Goal: Transaction & Acquisition: Purchase product/service

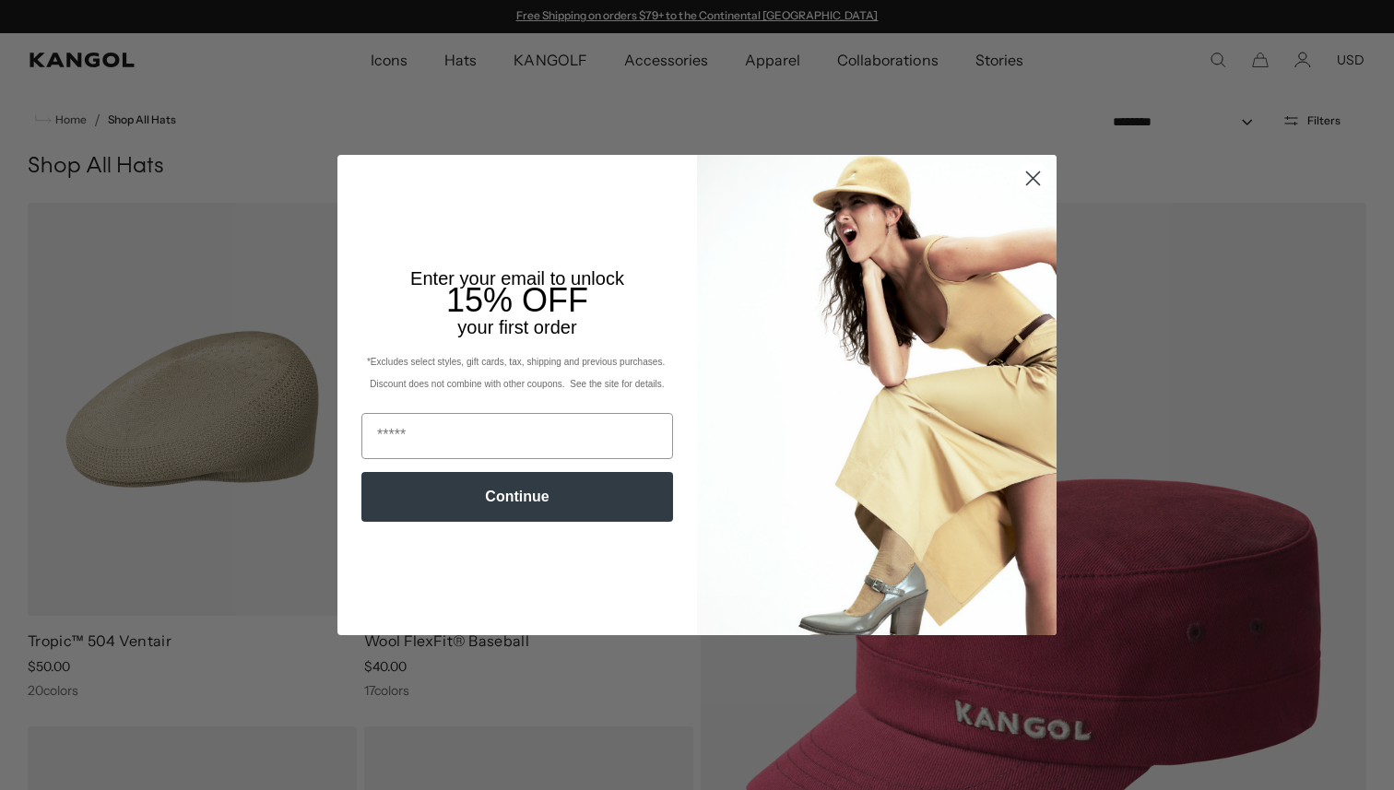
click at [1036, 185] on circle "Close dialog" at bounding box center [1033, 178] width 30 height 30
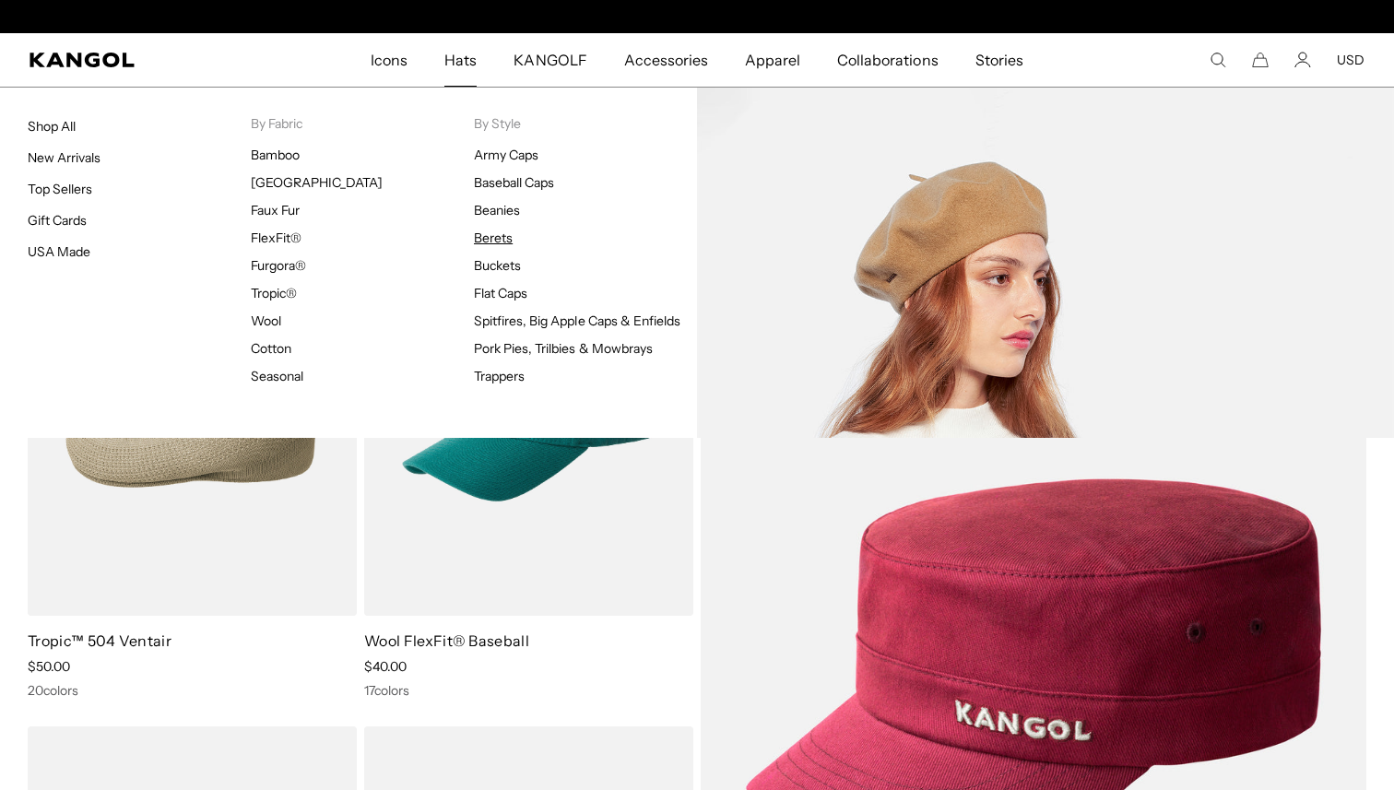
click at [497, 241] on link "Berets" at bounding box center [493, 238] width 39 height 17
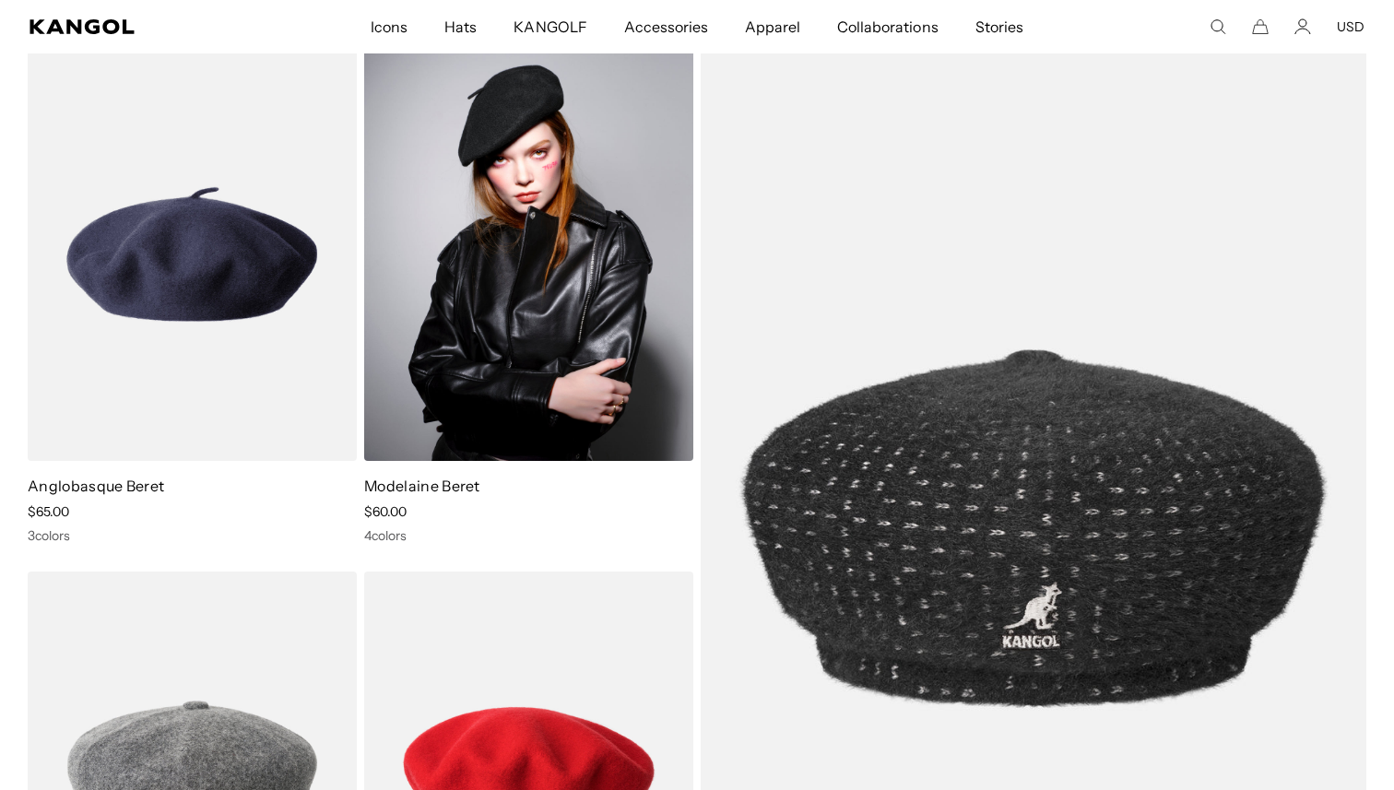
scroll to position [129, 0]
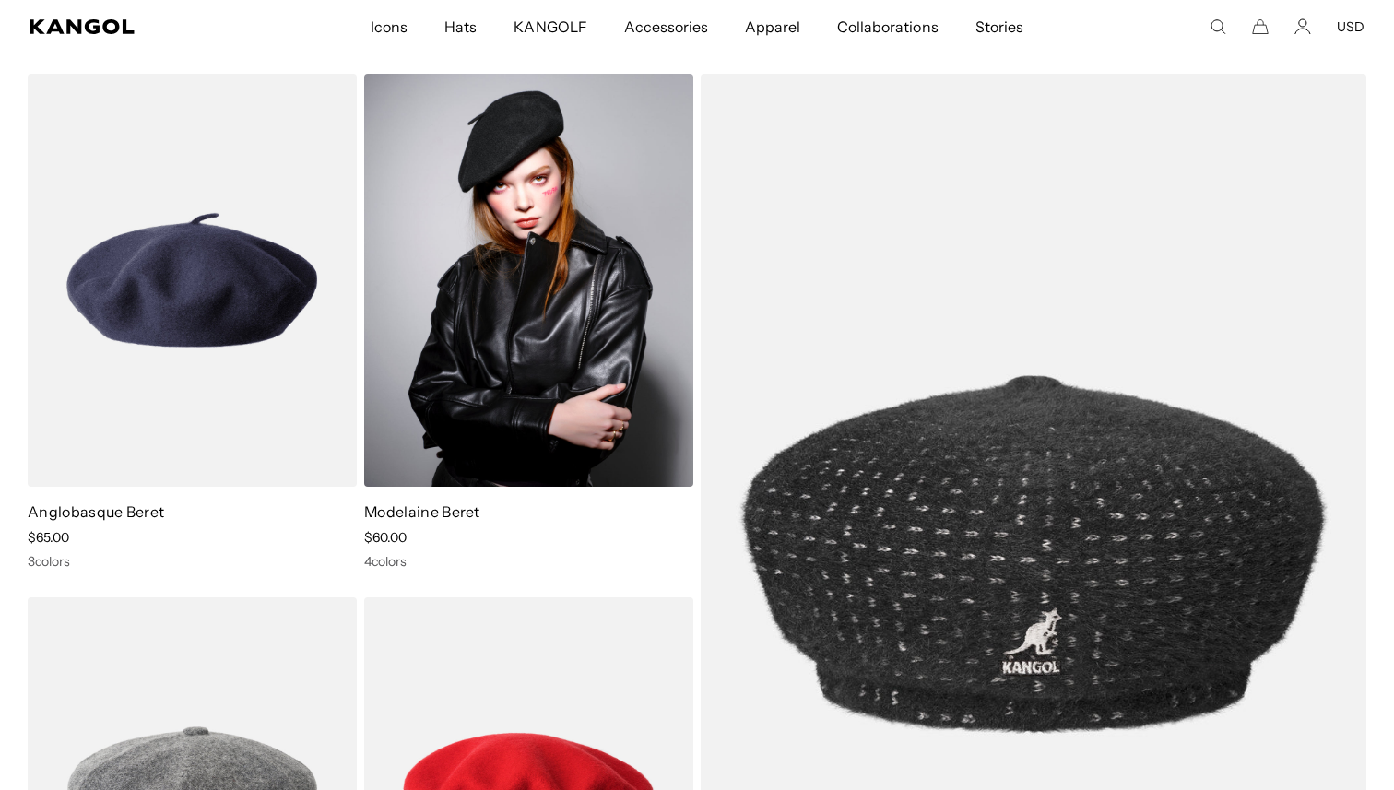
click at [559, 266] on img at bounding box center [528, 280] width 329 height 413
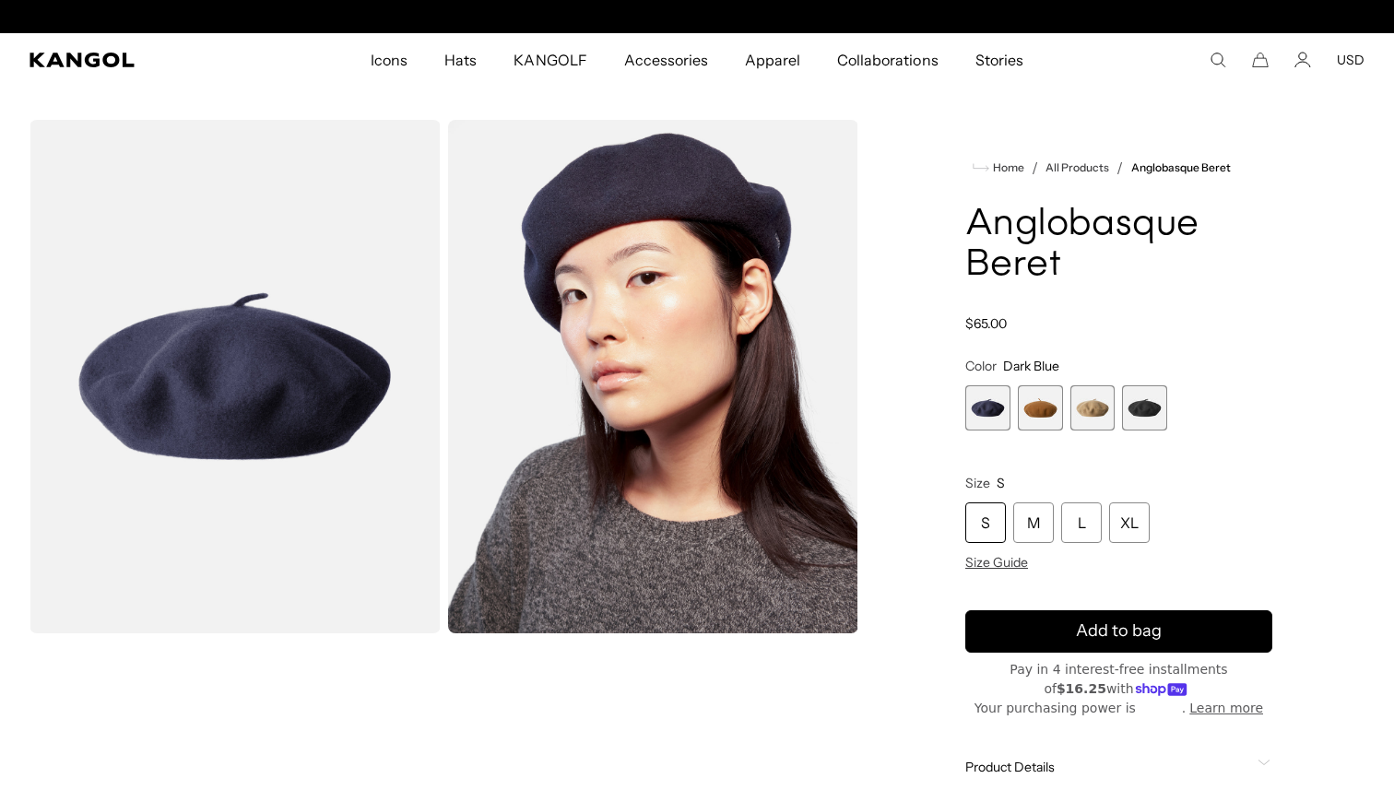
click at [1124, 397] on span "4 of 4" at bounding box center [1144, 407] width 45 height 45
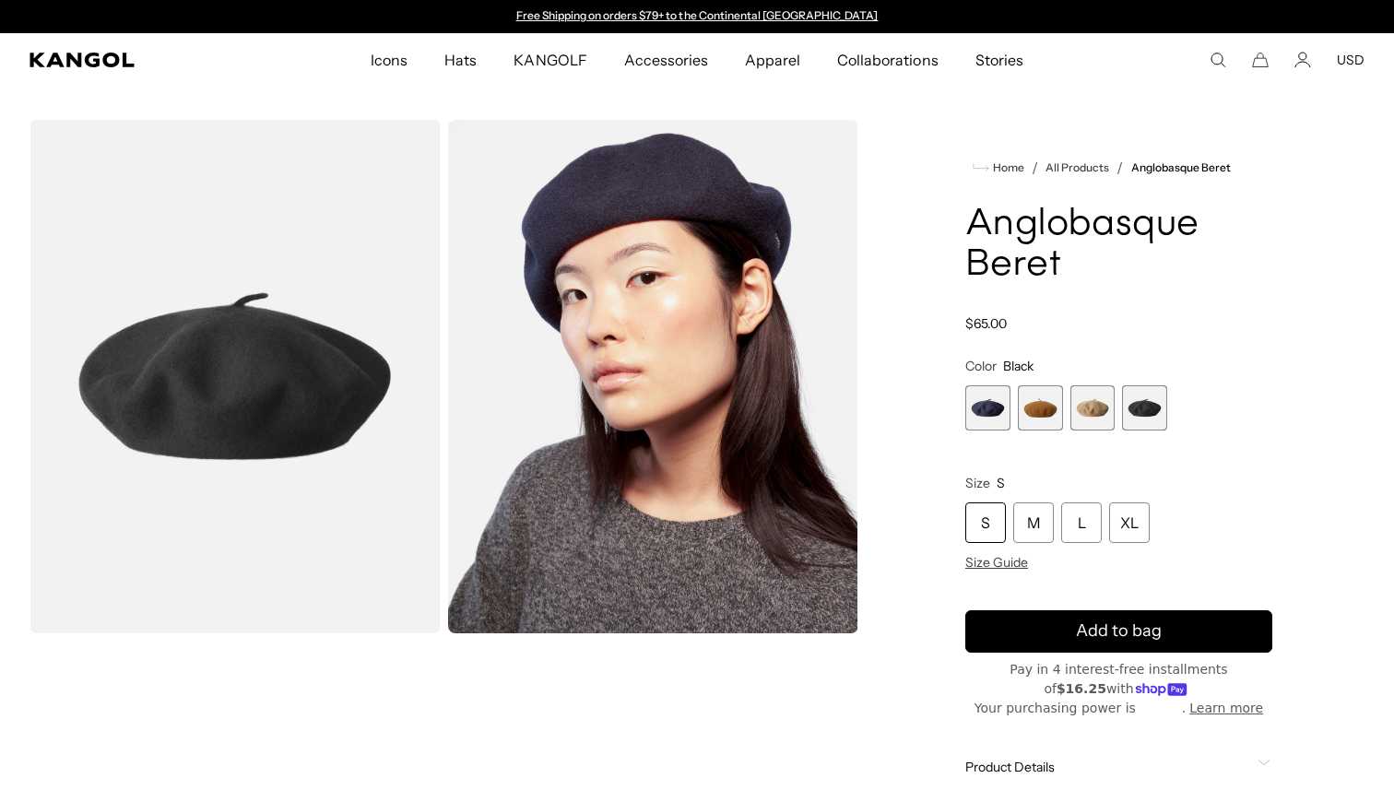
click at [1148, 406] on span "4 of 4" at bounding box center [1144, 407] width 45 height 45
click at [1076, 525] on div "L" at bounding box center [1081, 522] width 41 height 41
click at [979, 555] on span "Size Guide" at bounding box center [996, 562] width 63 height 17
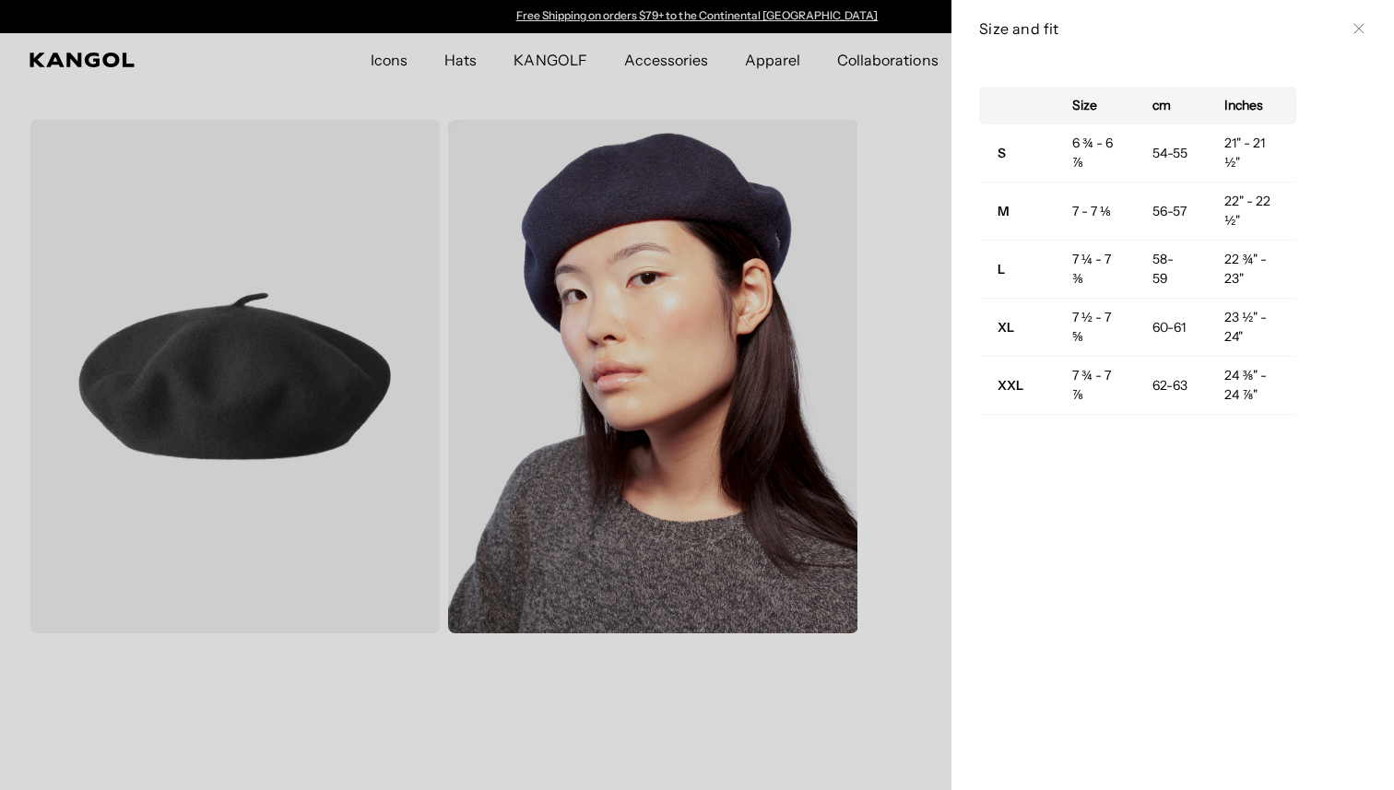
click at [1352, 27] on button "Close" at bounding box center [1359, 28] width 15 height 15
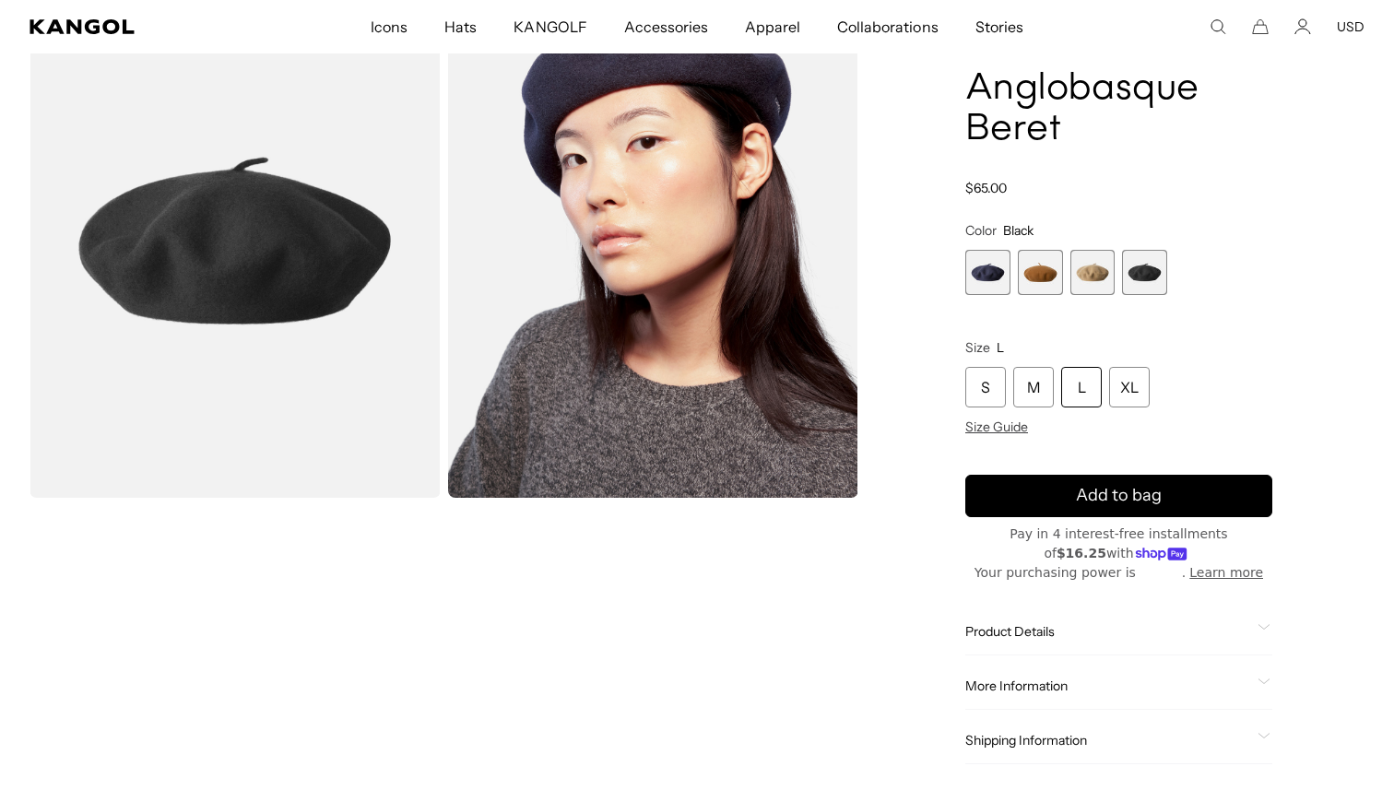
scroll to position [135, 0]
click at [1005, 417] on div "S M L XL Size Guide" at bounding box center [1118, 402] width 307 height 68
click at [1008, 427] on span "Size Guide" at bounding box center [996, 428] width 63 height 17
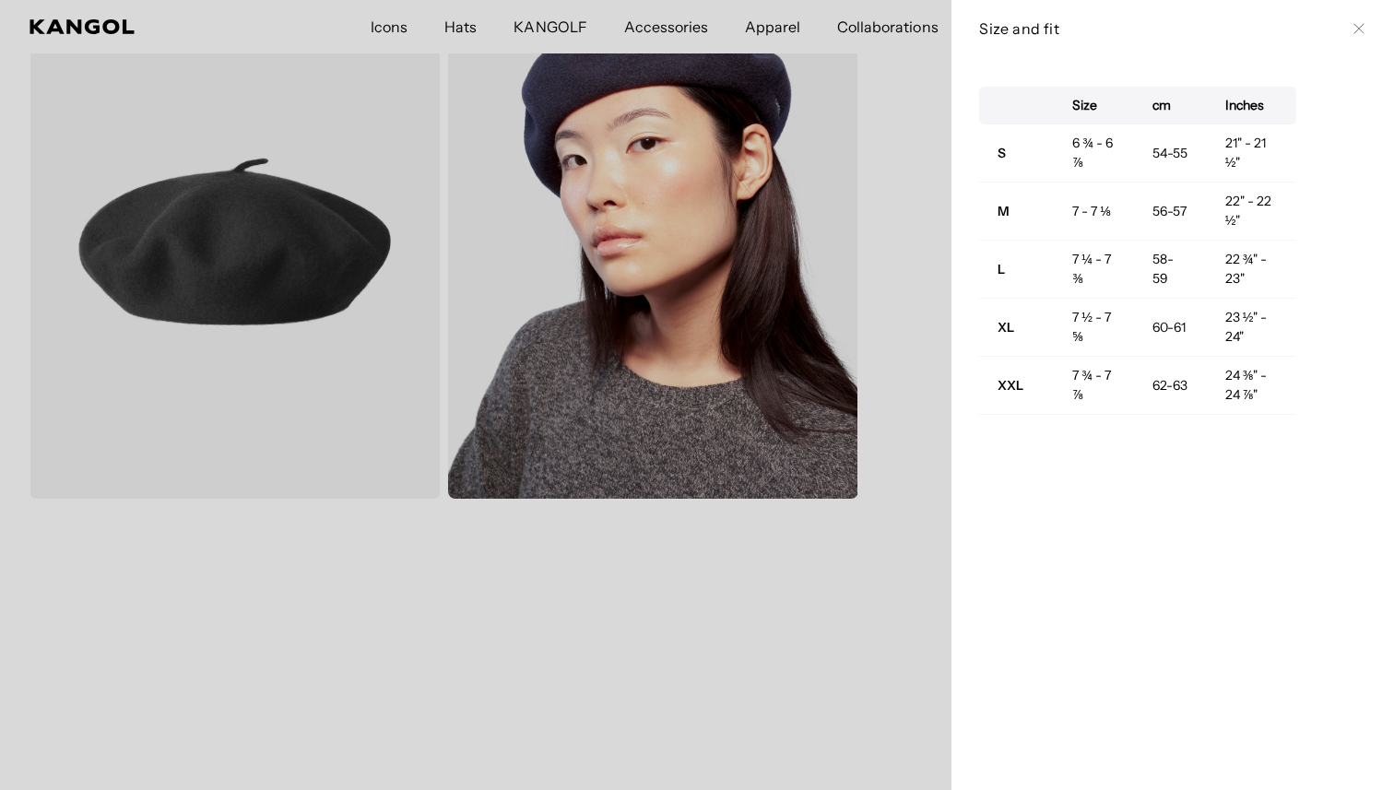
scroll to position [0, 0]
click at [907, 177] on div at bounding box center [697, 395] width 1394 height 790
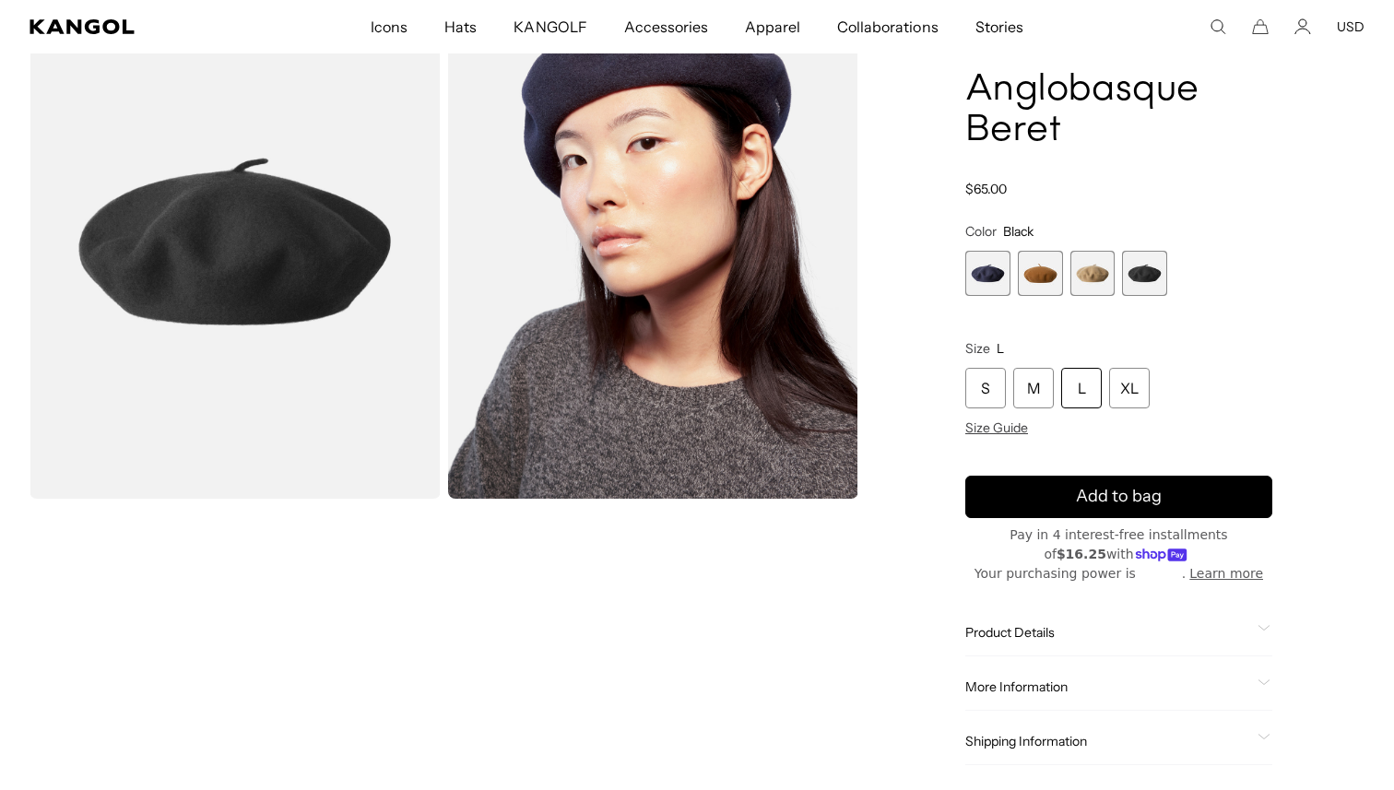
click at [1081, 380] on div "L" at bounding box center [1081, 388] width 41 height 41
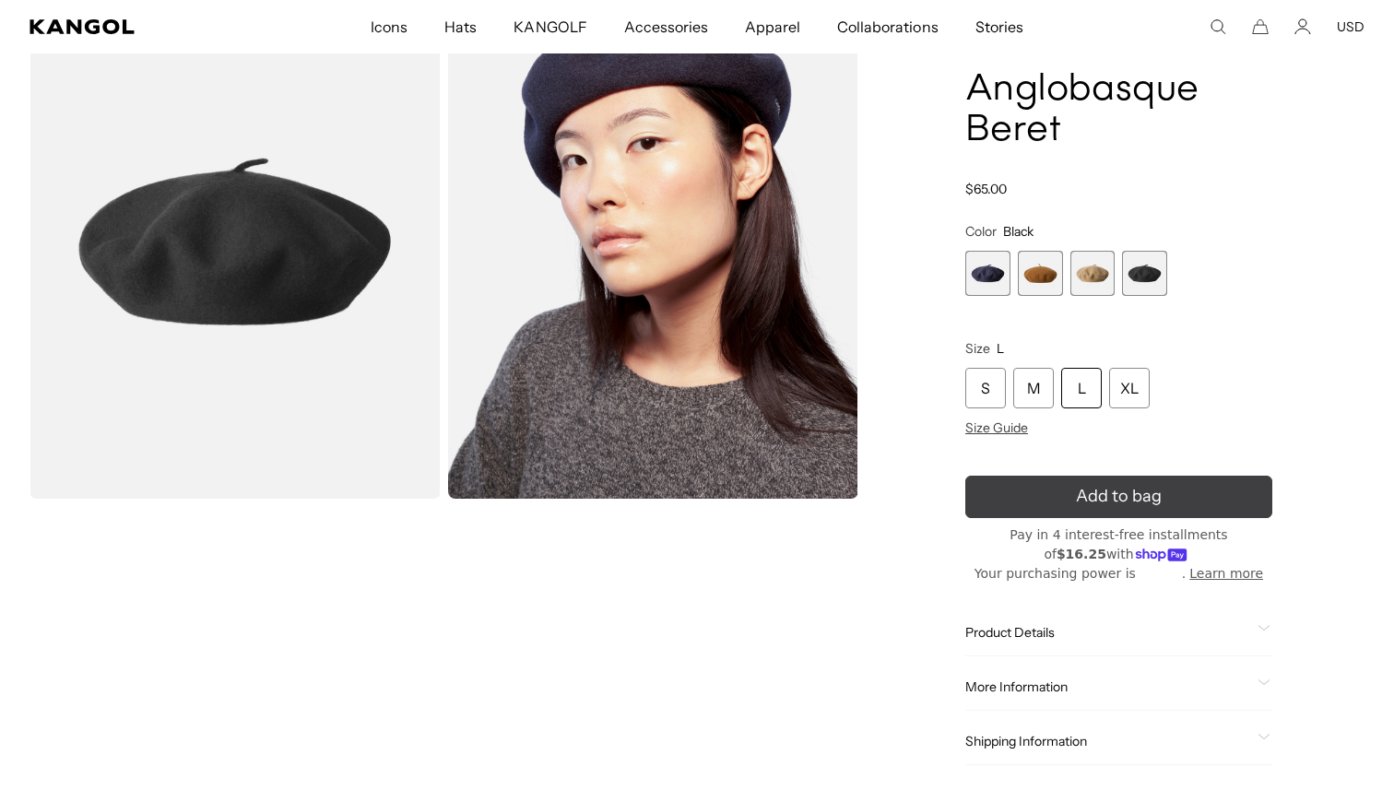
scroll to position [0, 380]
click at [1066, 495] on button "Add to bag" at bounding box center [1118, 497] width 307 height 42
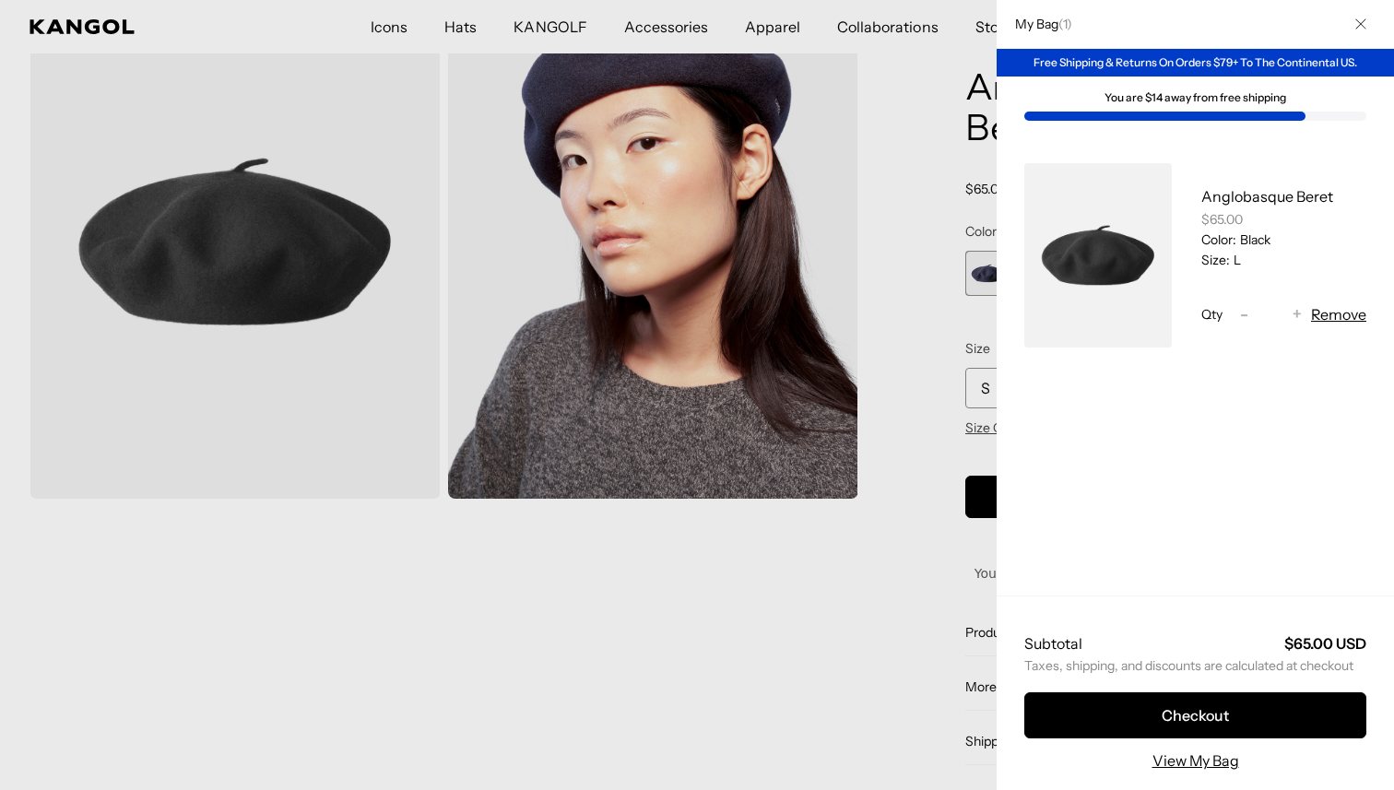
click at [795, 285] on div at bounding box center [697, 395] width 1394 height 790
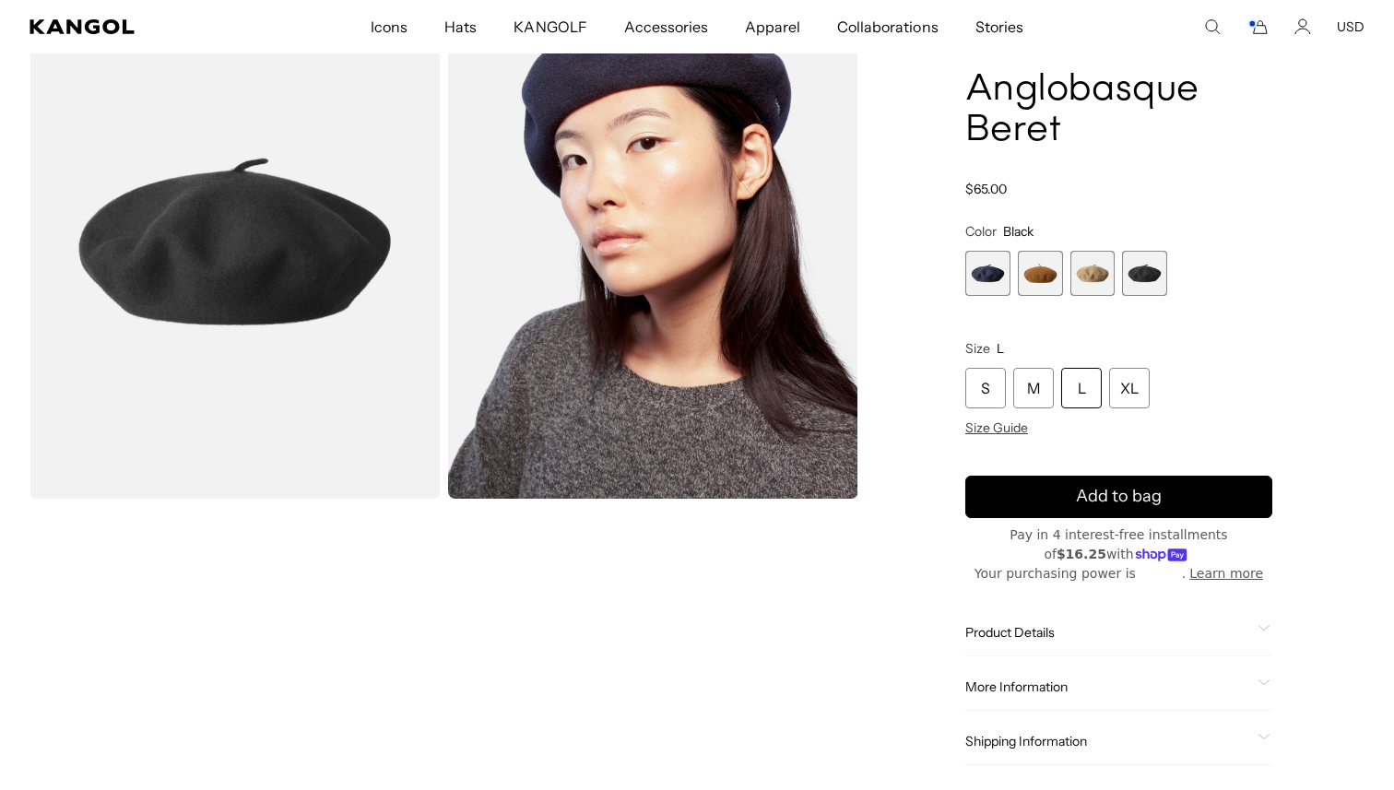
scroll to position [0, 0]
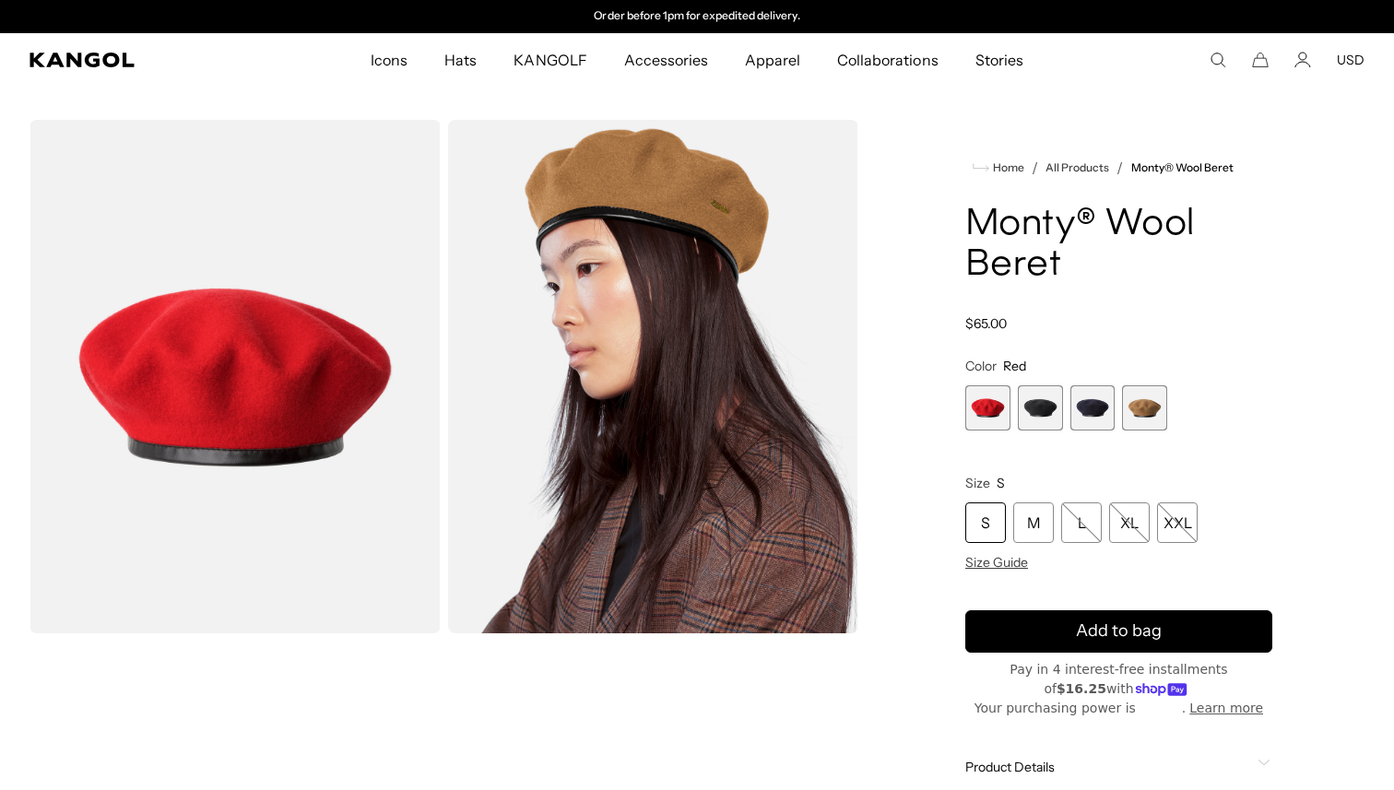
click at [973, 401] on span "1 of 4" at bounding box center [987, 407] width 45 height 45
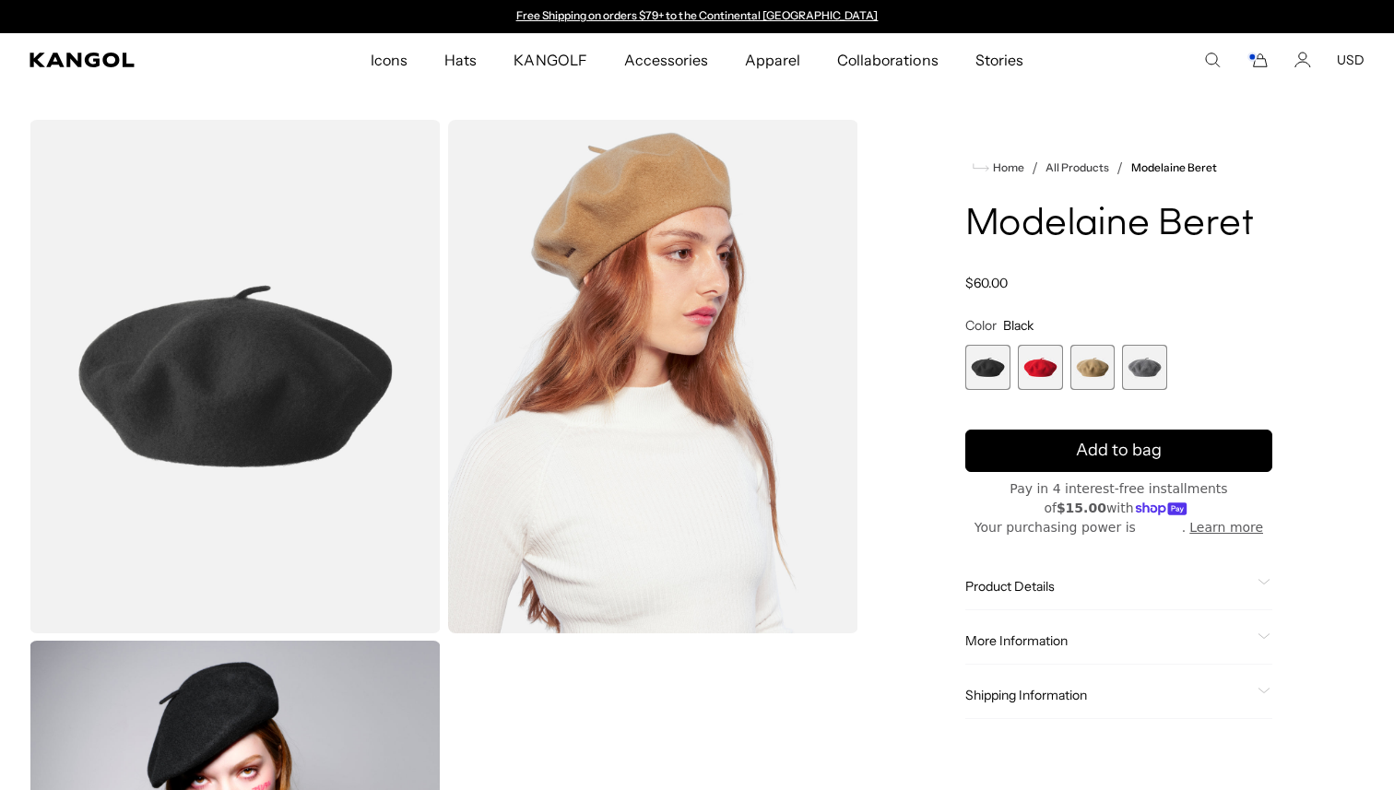
click at [1034, 371] on span "2 of 4" at bounding box center [1040, 367] width 45 height 45
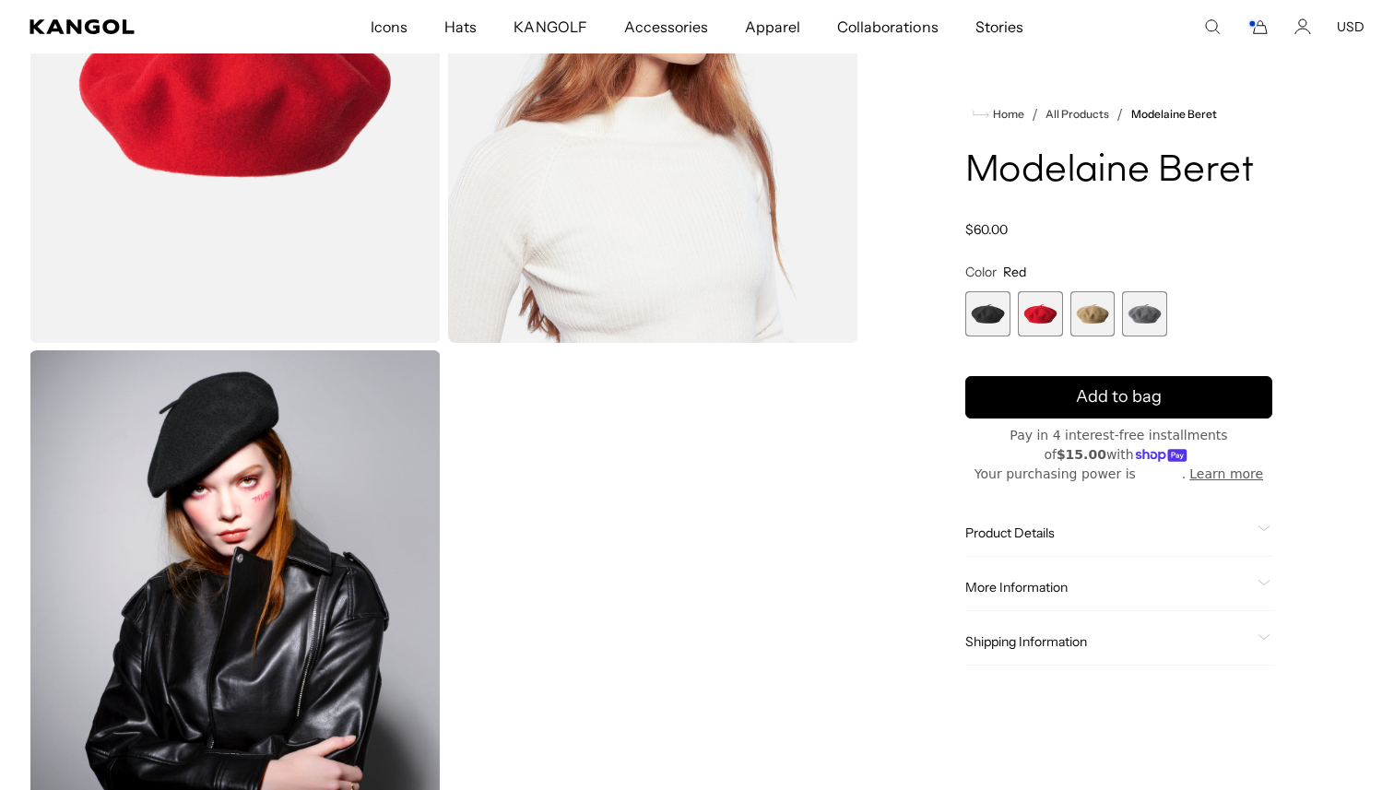
scroll to position [290, 0]
click at [1003, 550] on div "Product Details The beret is the first item Kangol® ever made. The Modelaine [P…" at bounding box center [1118, 533] width 307 height 47
click at [1006, 528] on span "Product Details" at bounding box center [1107, 533] width 285 height 17
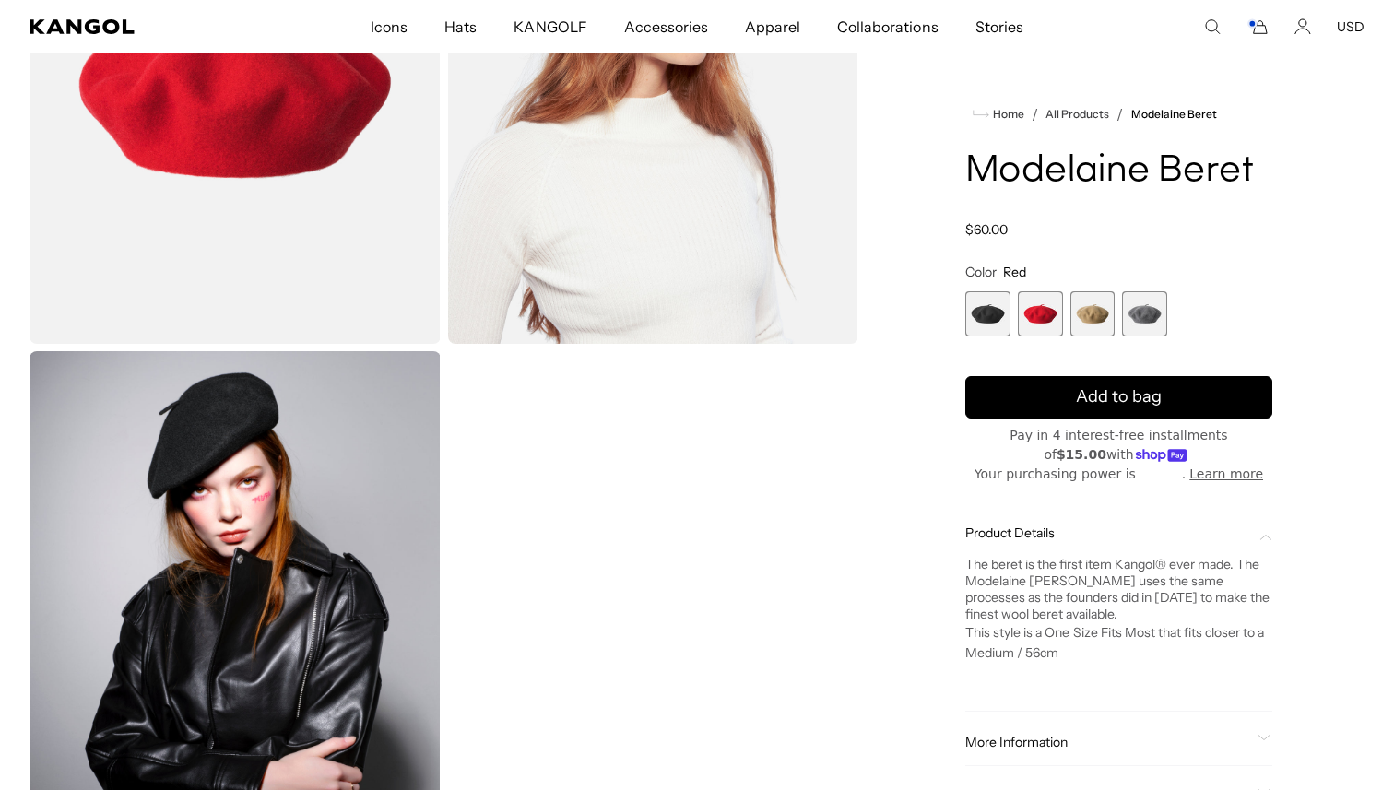
scroll to position [0, 0]
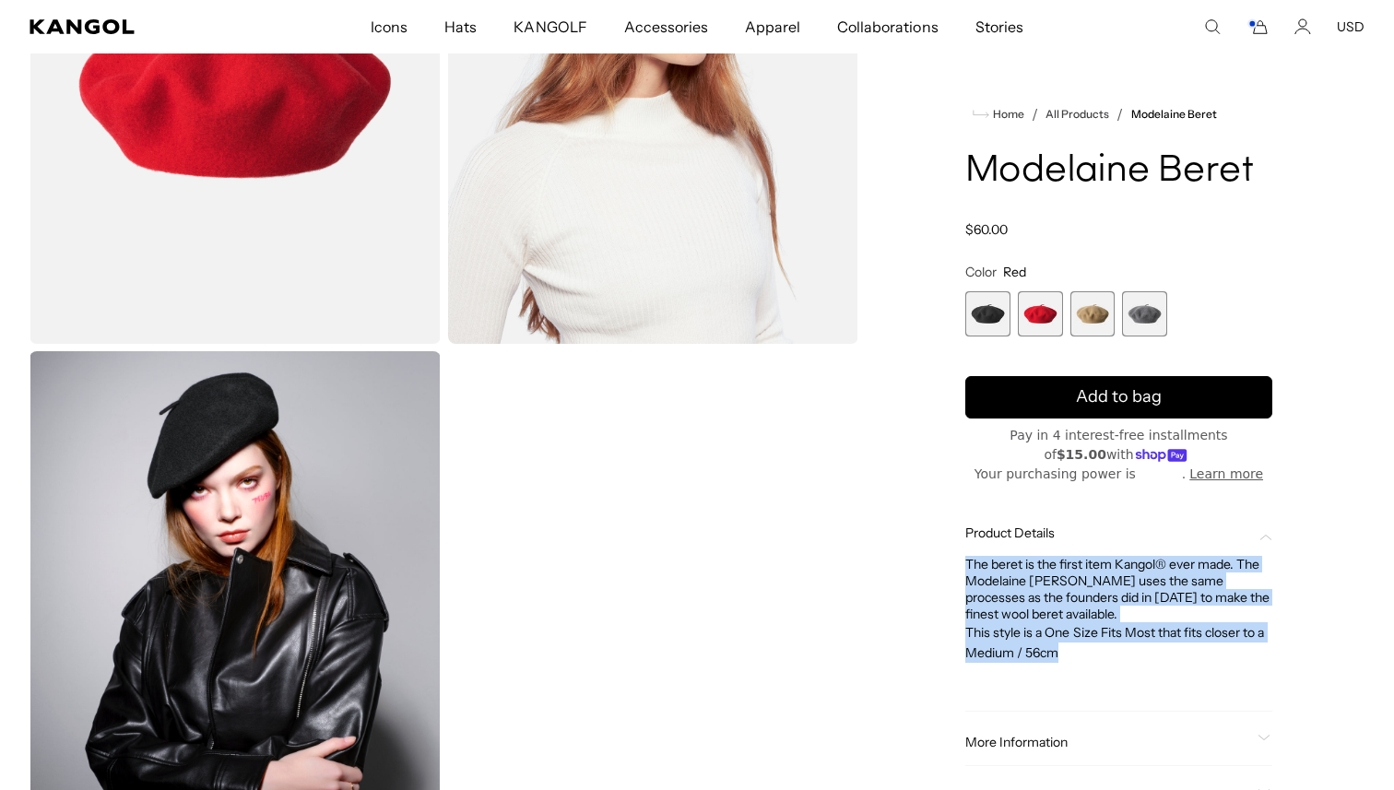
drag, startPoint x: 972, startPoint y: 552, endPoint x: 1106, endPoint y: 674, distance: 181.5
click at [1107, 674] on div "The beret is the first item Kangol® ever made. The Modelaine Beret uses the sam…" at bounding box center [1118, 618] width 307 height 155
click at [1106, 674] on div "The beret is the first item Kangol® ever made. The Modelaine Beret uses the sam…" at bounding box center [1118, 626] width 307 height 140
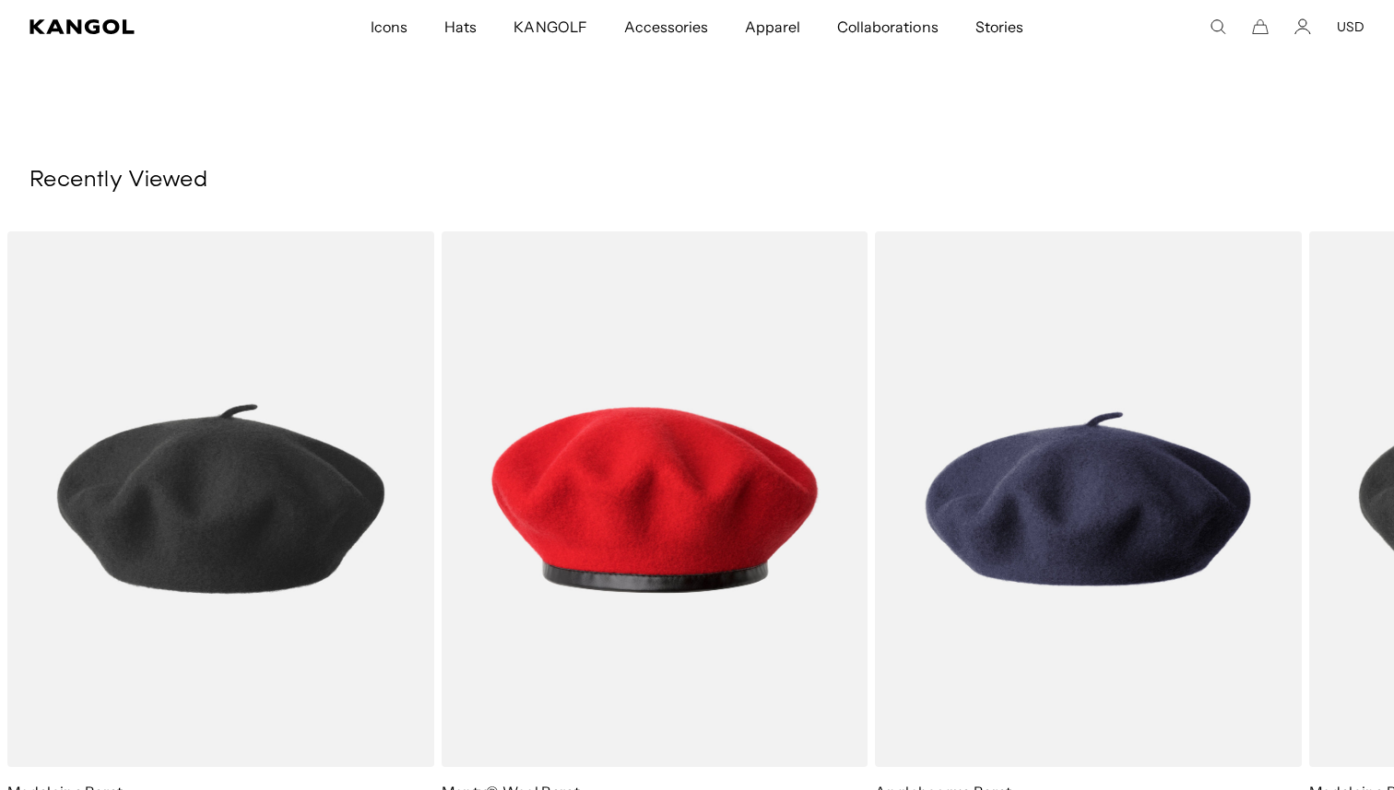
scroll to position [2371, 0]
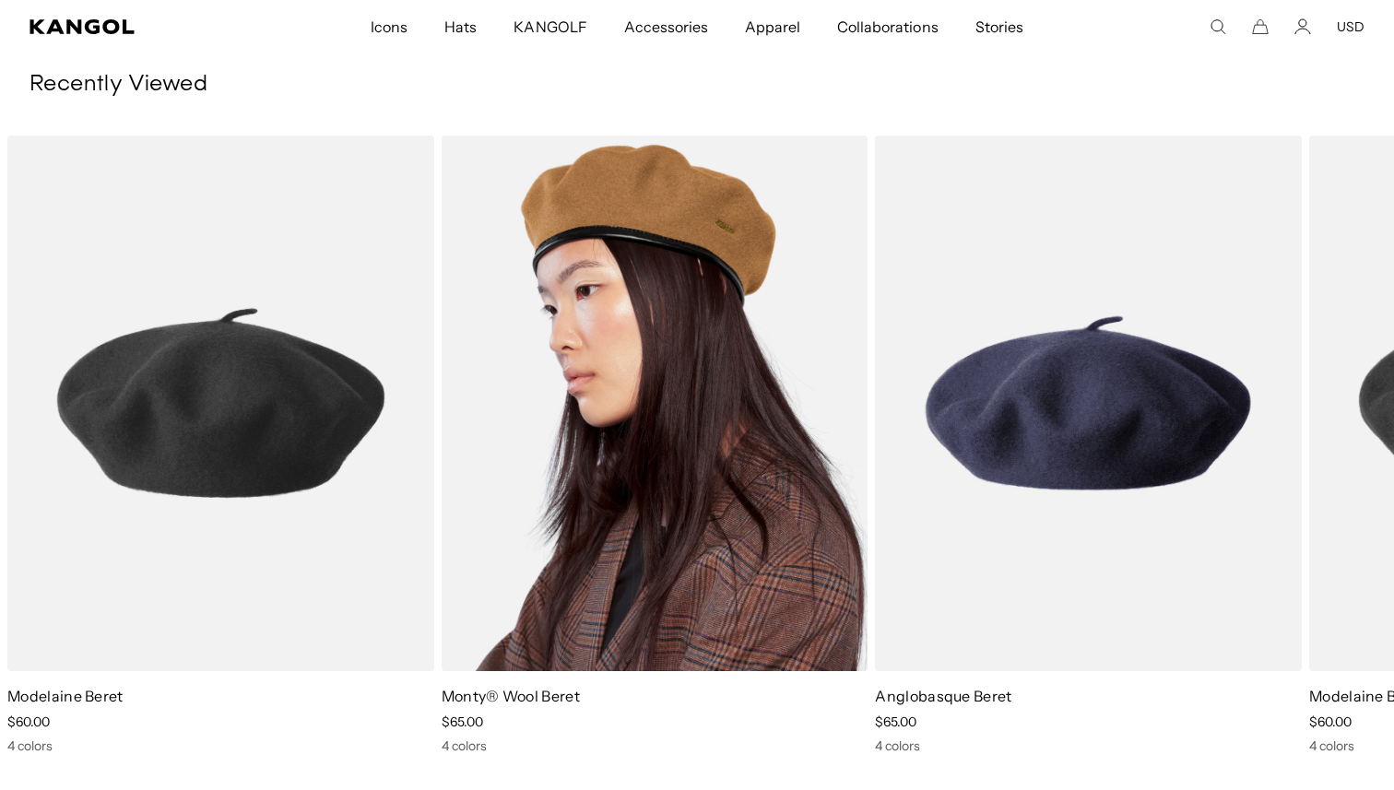
click at [585, 378] on img "2 of 3" at bounding box center [655, 404] width 427 height 536
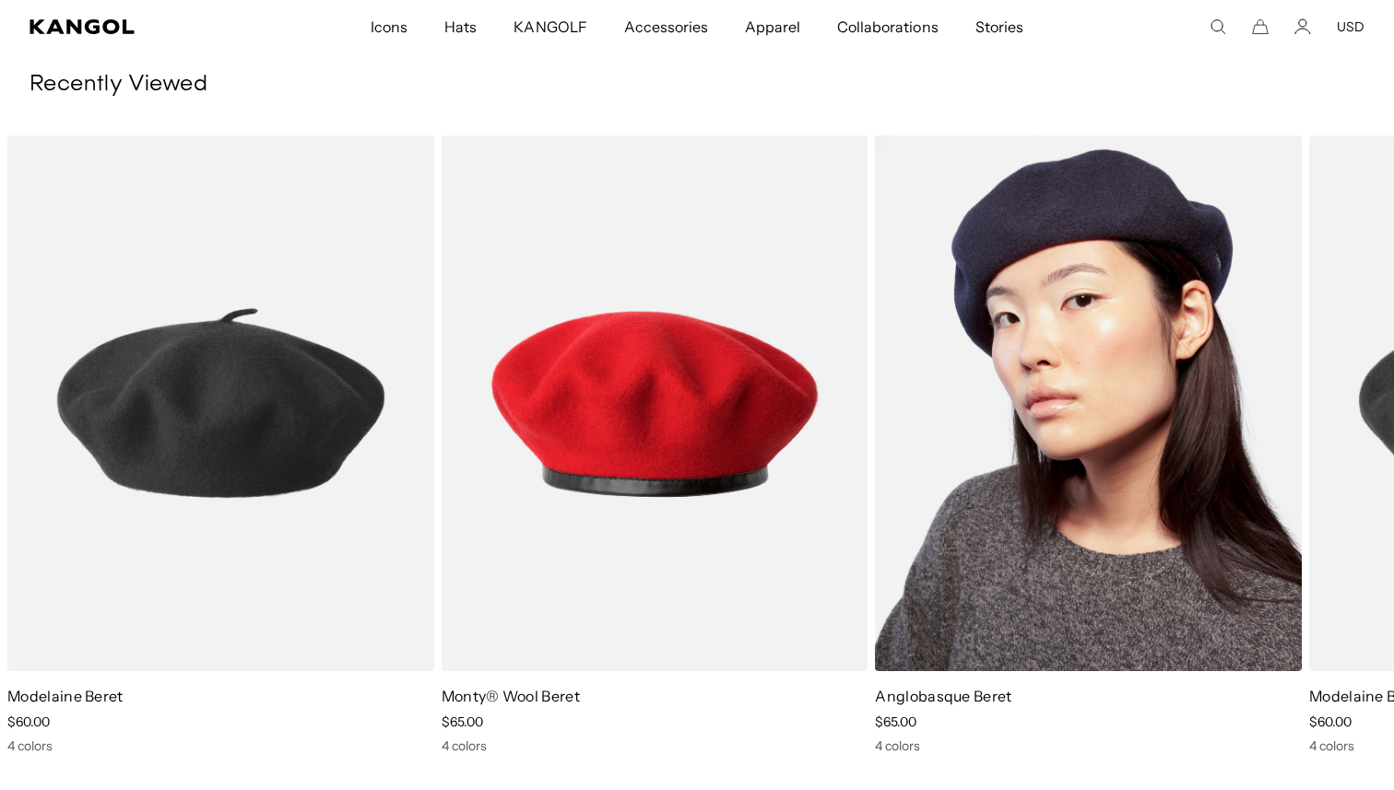
scroll to position [0, 380]
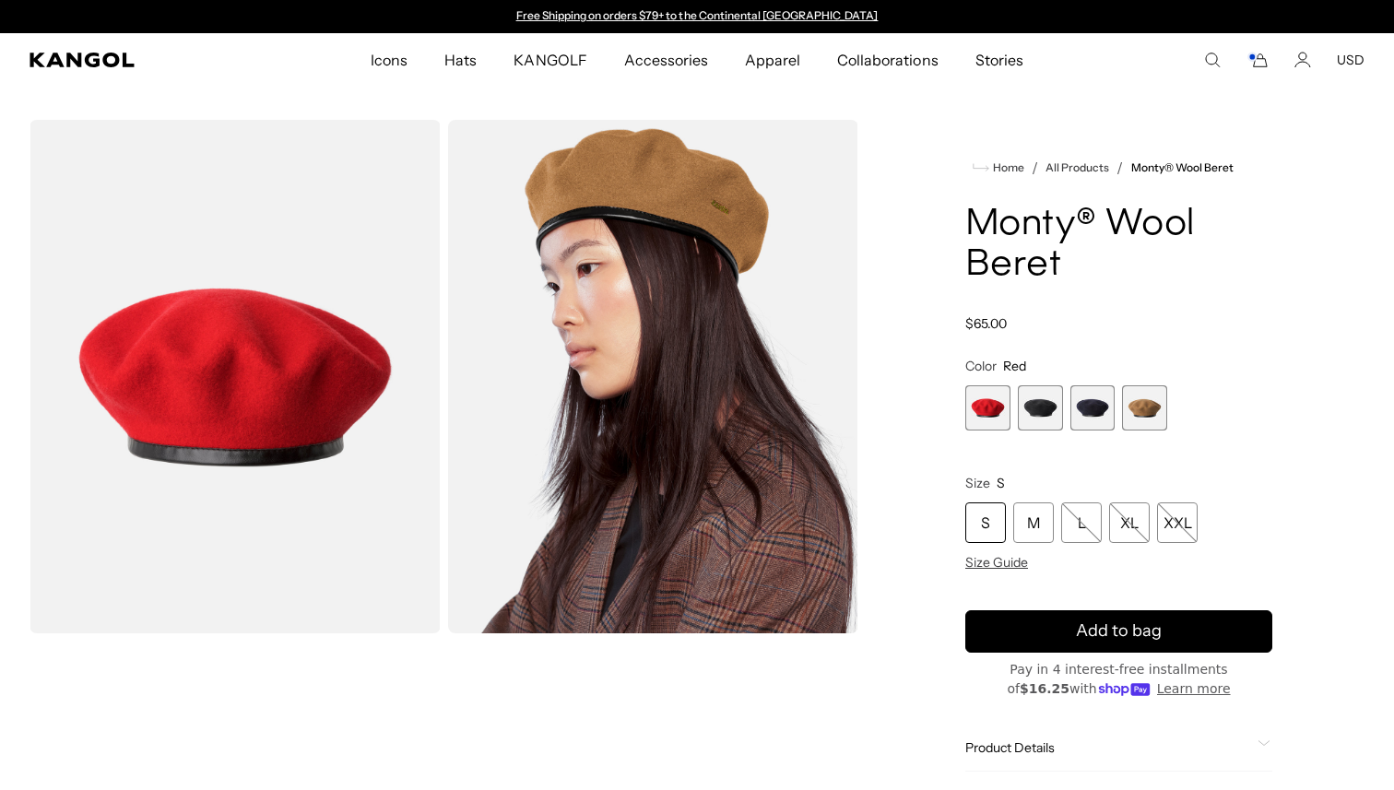
click at [966, 415] on span "1 of 4" at bounding box center [987, 407] width 45 height 45
click at [1002, 558] on span "Size Guide" at bounding box center [996, 562] width 63 height 17
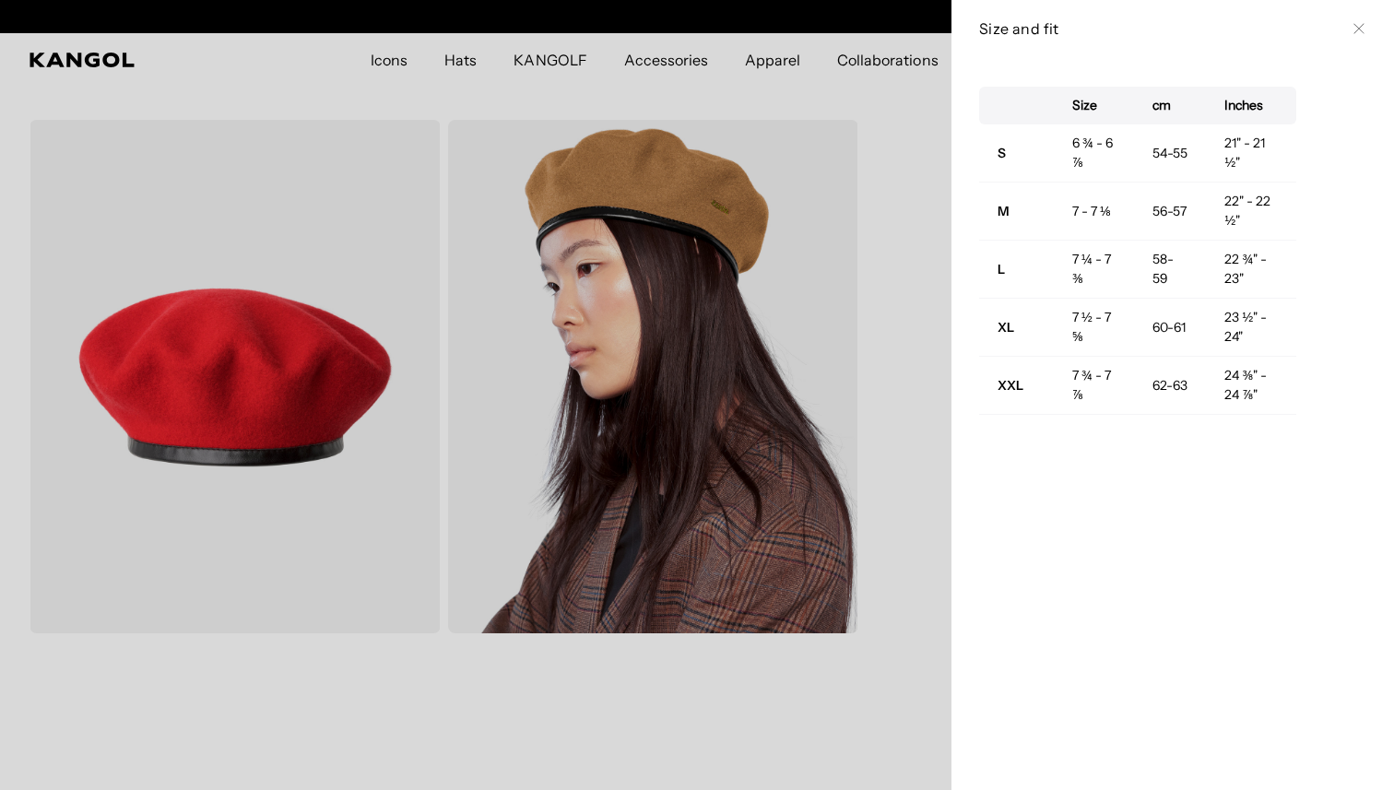
scroll to position [0, 380]
drag, startPoint x: 1225, startPoint y: 197, endPoint x: 1247, endPoint y: 216, distance: 28.8
click at [1247, 217] on td "22" - 22 ½"" at bounding box center [1251, 212] width 90 height 58
click at [1247, 216] on td "22" - 22 ½"" at bounding box center [1251, 212] width 90 height 58
click at [851, 257] on div at bounding box center [697, 395] width 1394 height 790
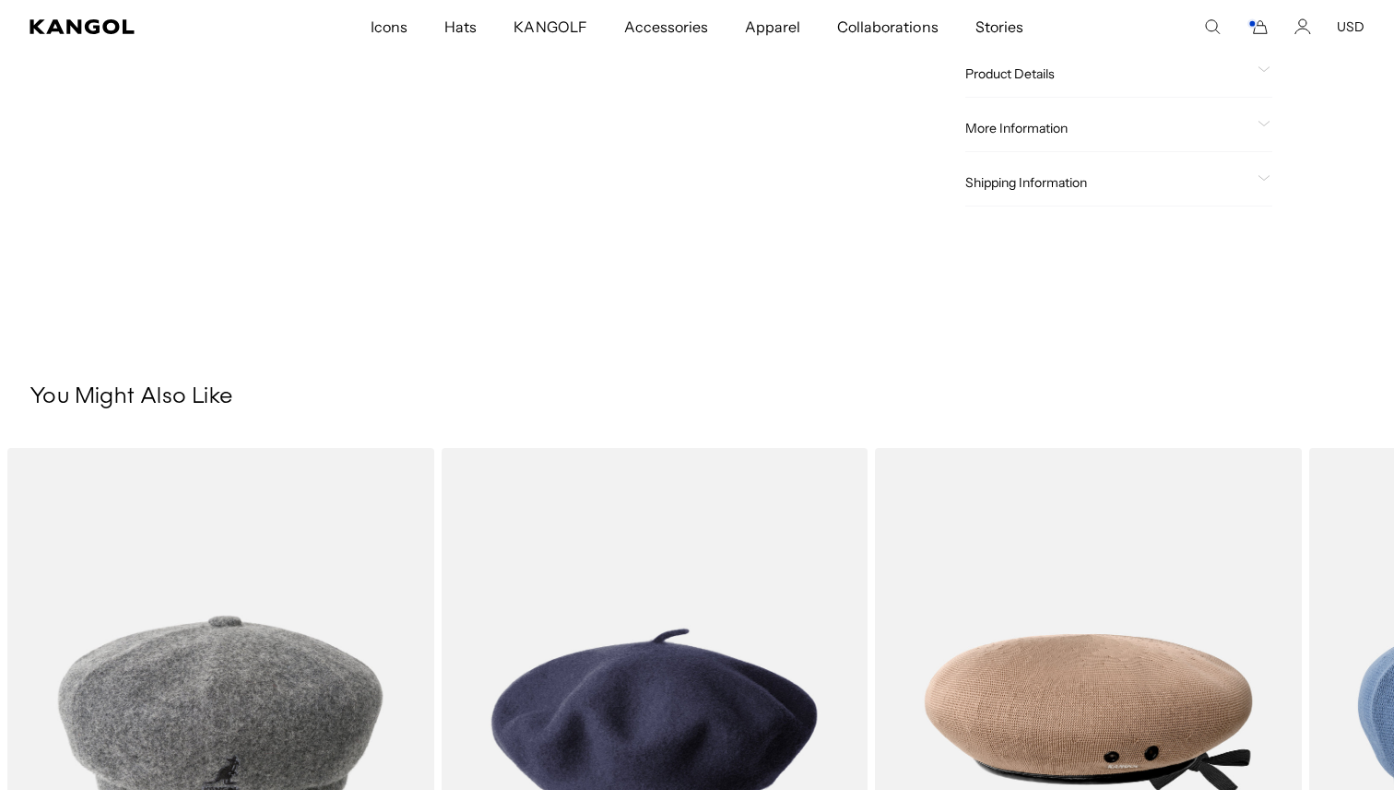
scroll to position [0, 0]
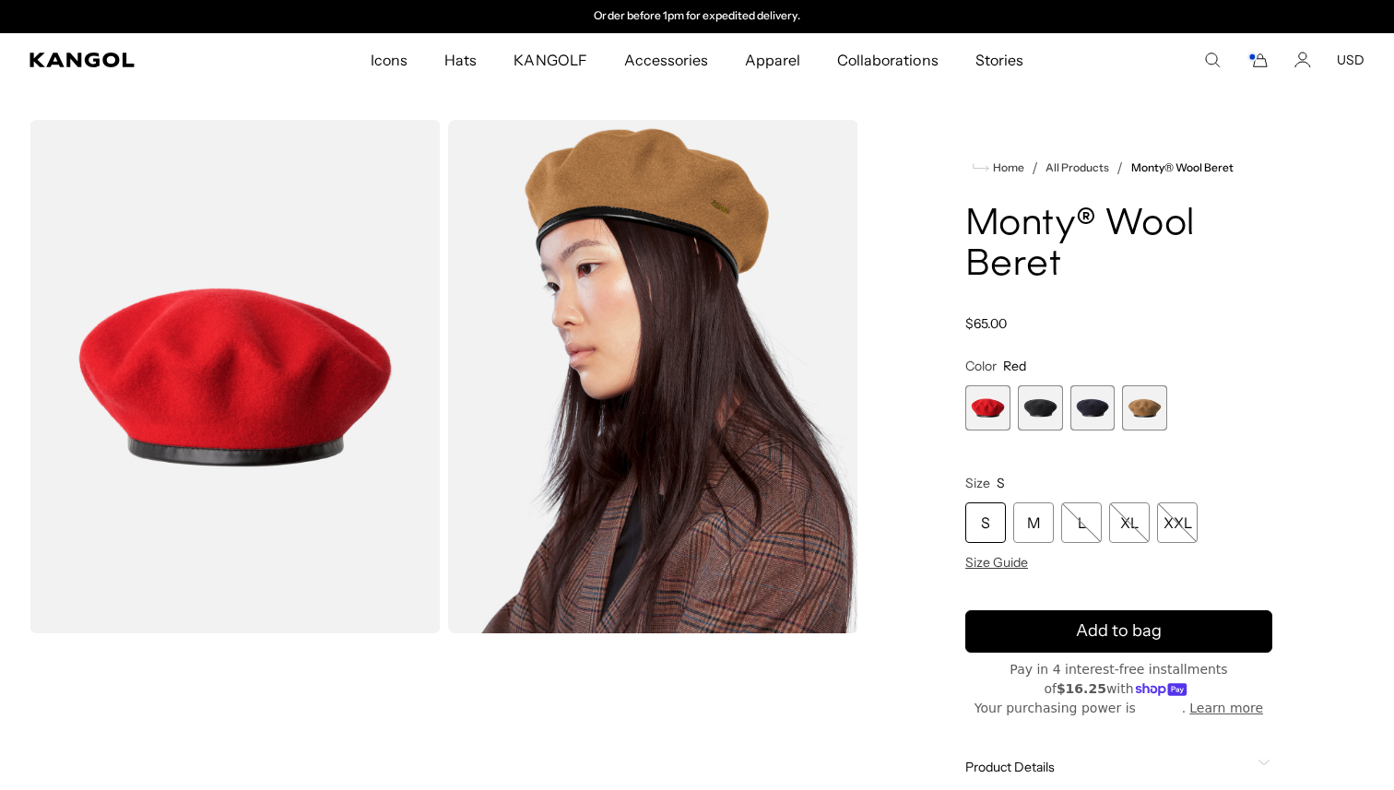
click at [1051, 405] on span "2 of 4" at bounding box center [1040, 407] width 45 height 45
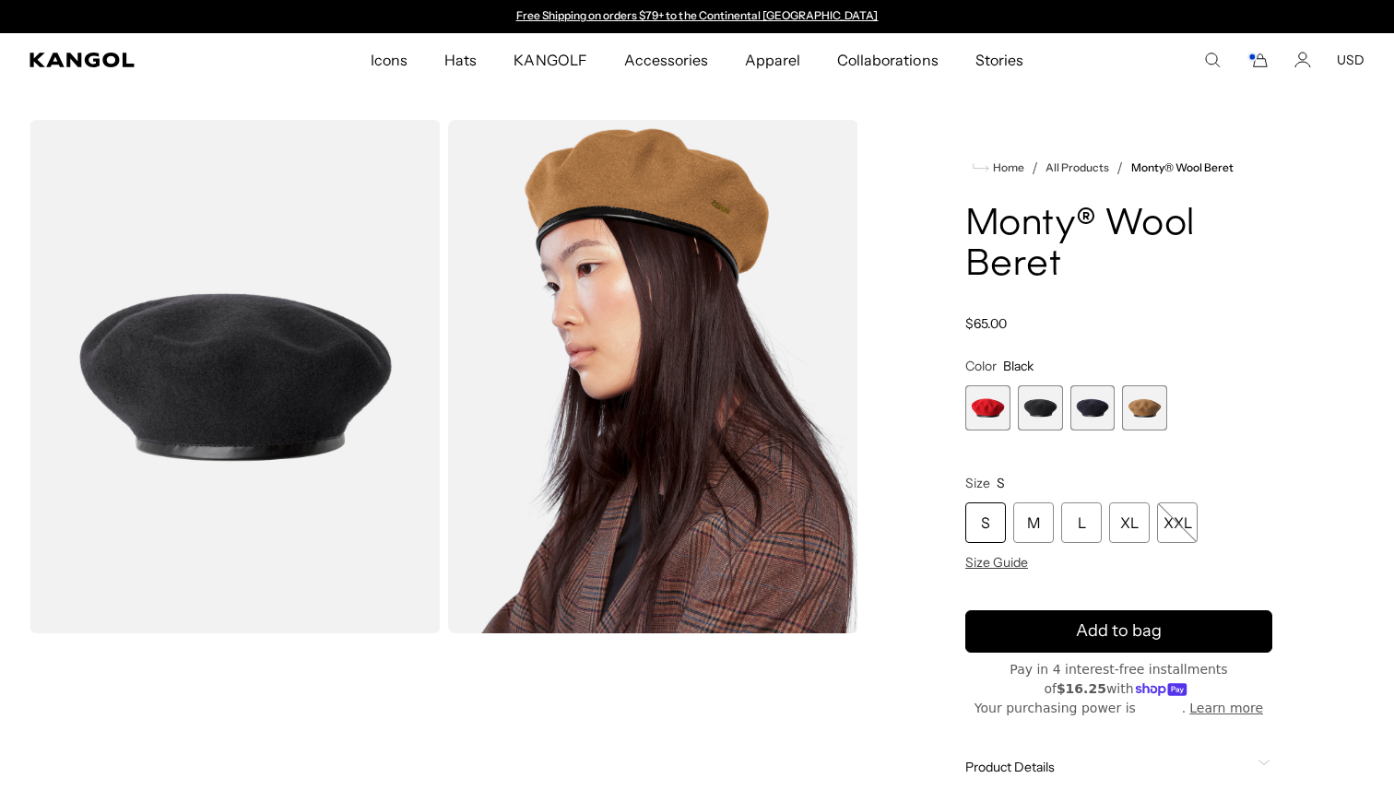
click at [1083, 415] on span "3 of 4" at bounding box center [1092, 407] width 45 height 45
click at [1156, 410] on span "4 of 4" at bounding box center [1144, 407] width 45 height 45
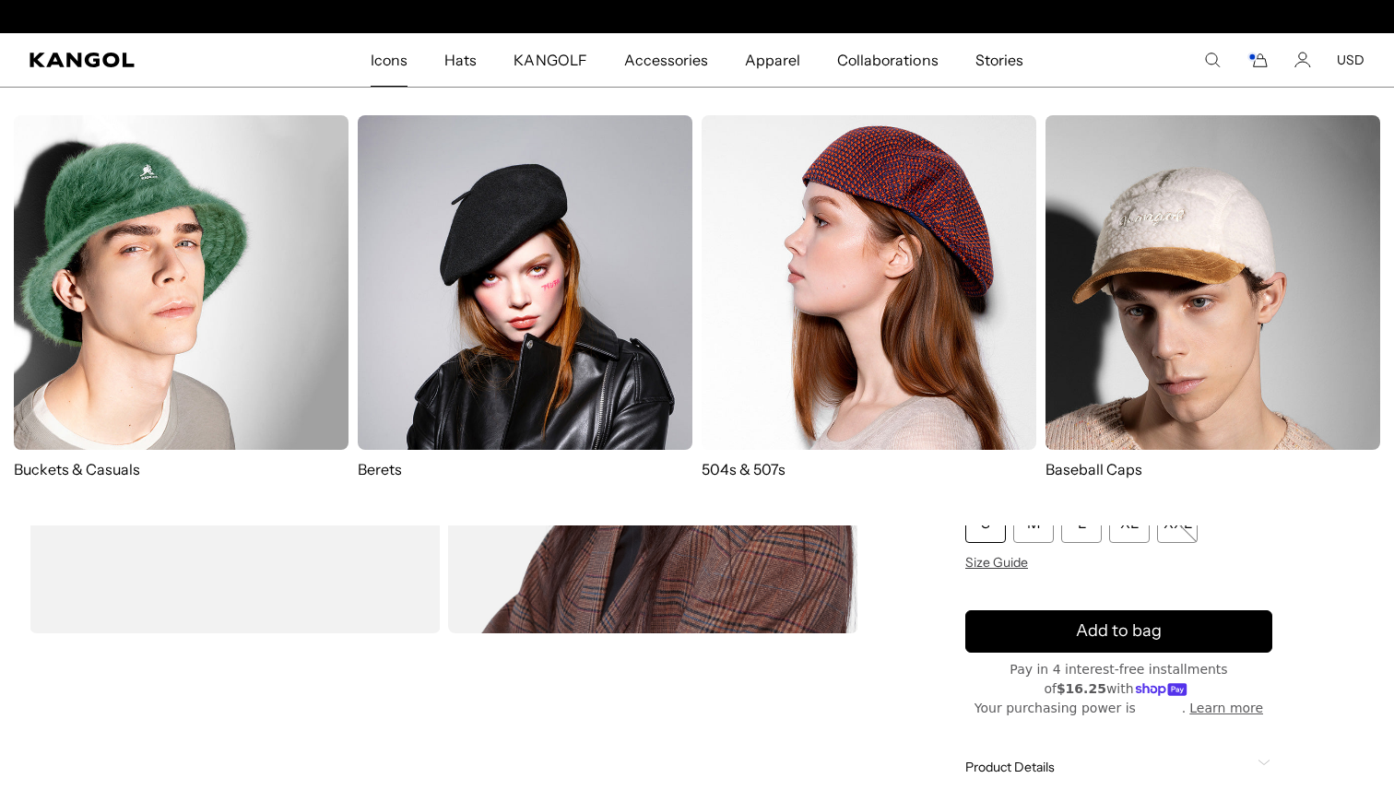
scroll to position [0, 380]
click at [407, 63] on span "Icons" at bounding box center [389, 59] width 37 height 53
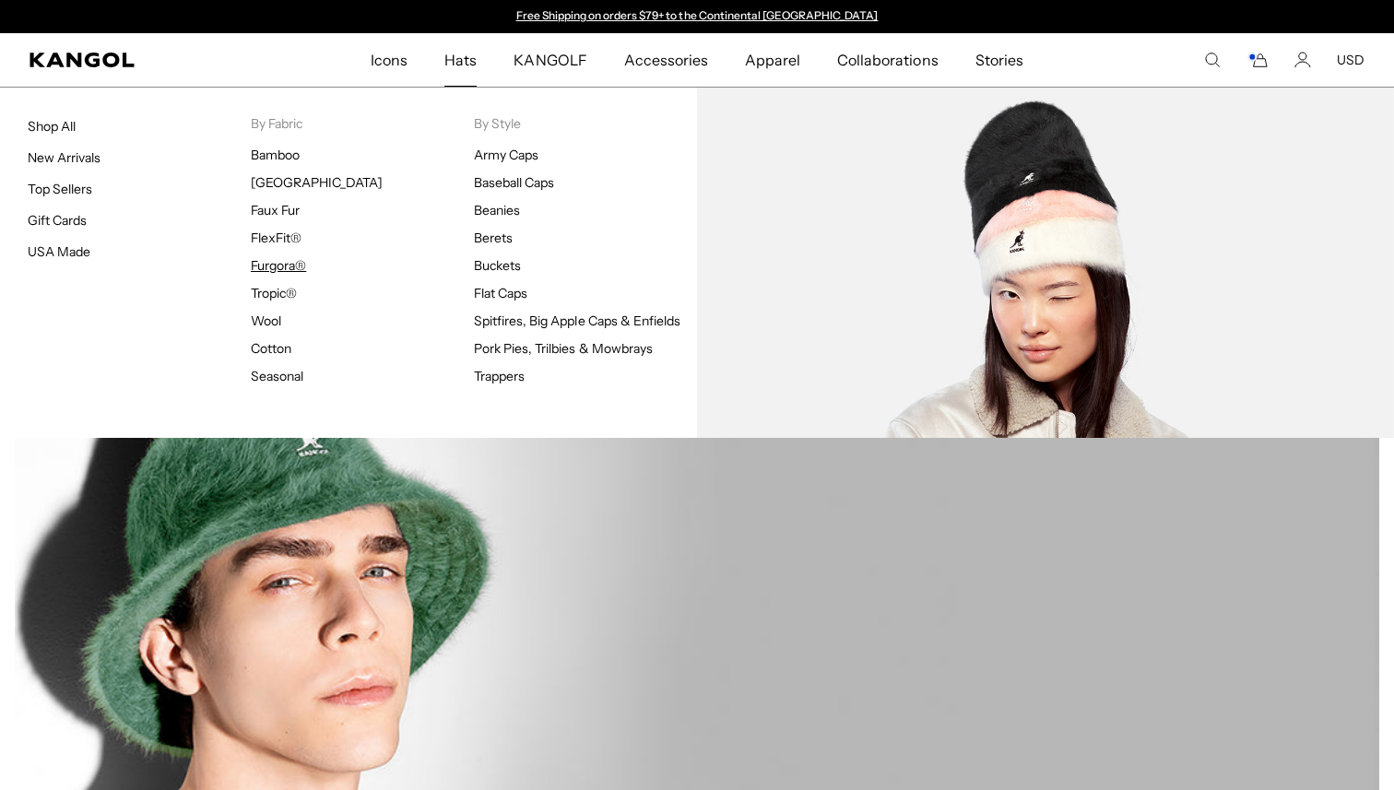
click at [278, 270] on link "Furgora®" at bounding box center [278, 265] width 55 height 17
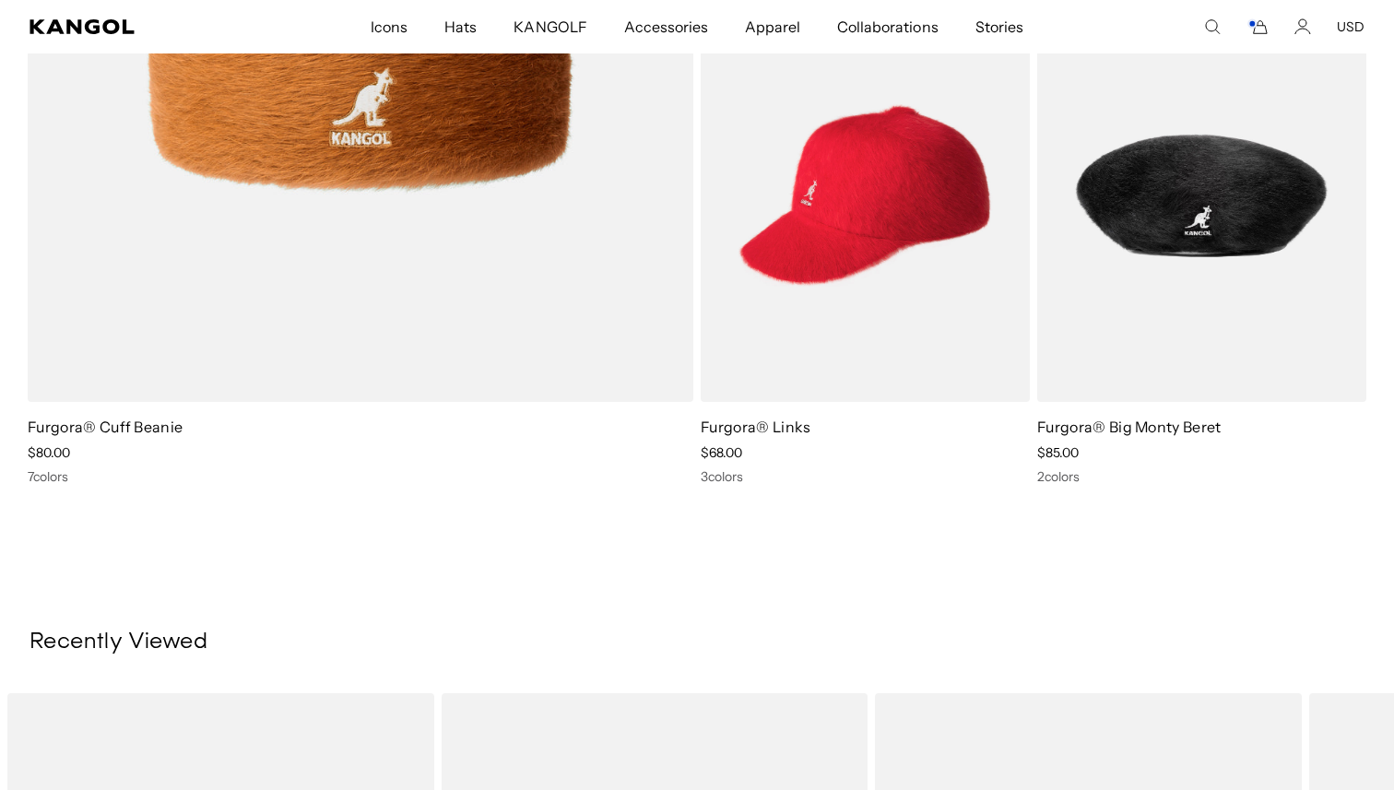
scroll to position [0, 380]
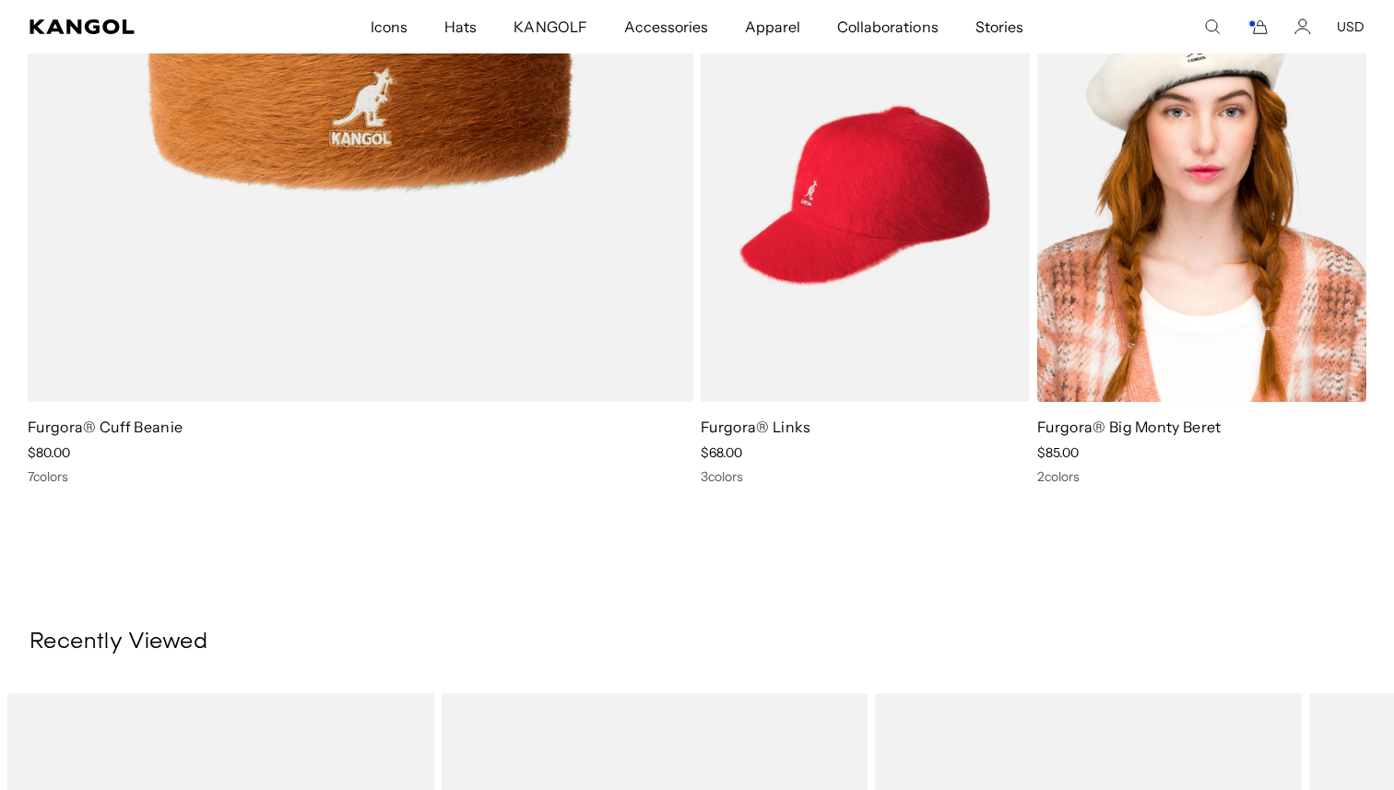
click at [1222, 248] on img at bounding box center [1201, 195] width 329 height 413
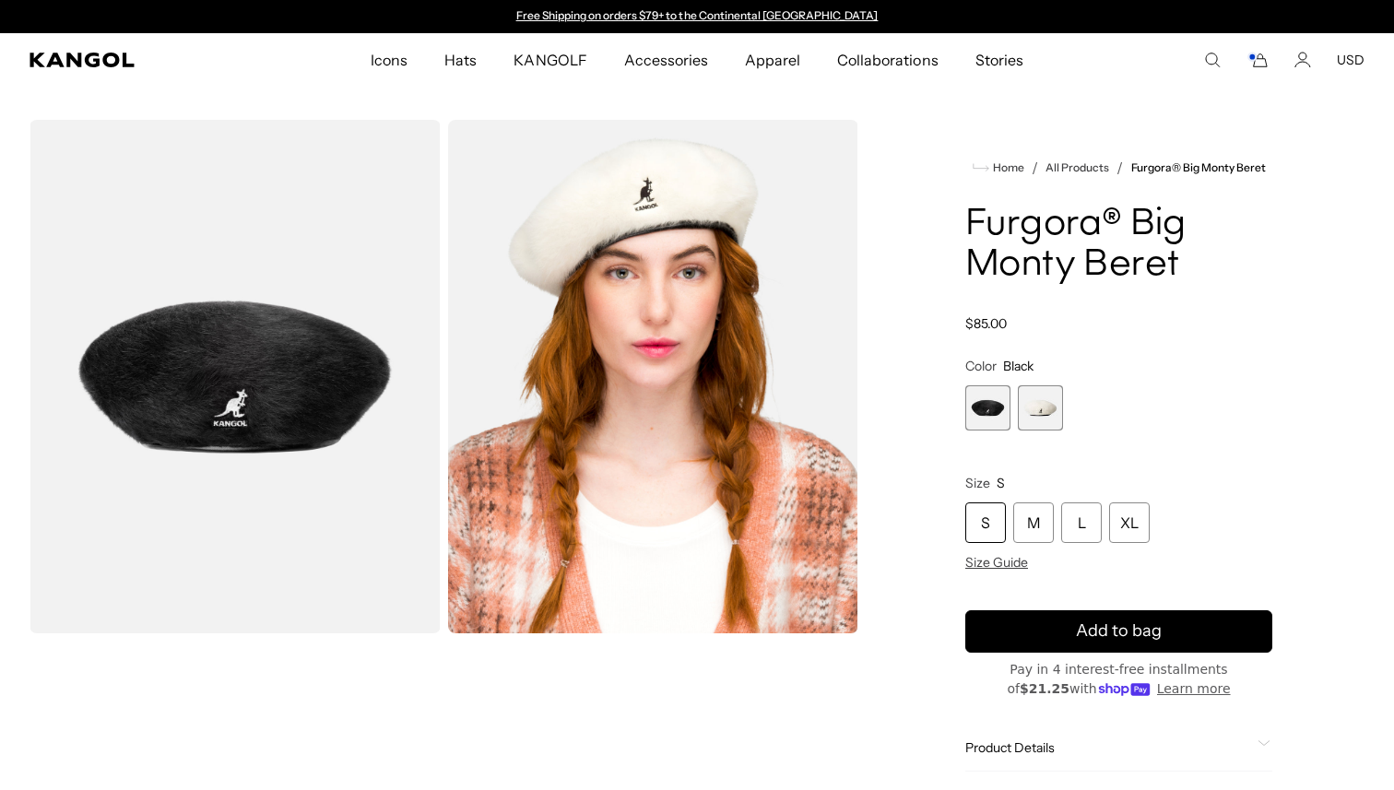
click at [995, 397] on span "1 of 2" at bounding box center [987, 407] width 45 height 45
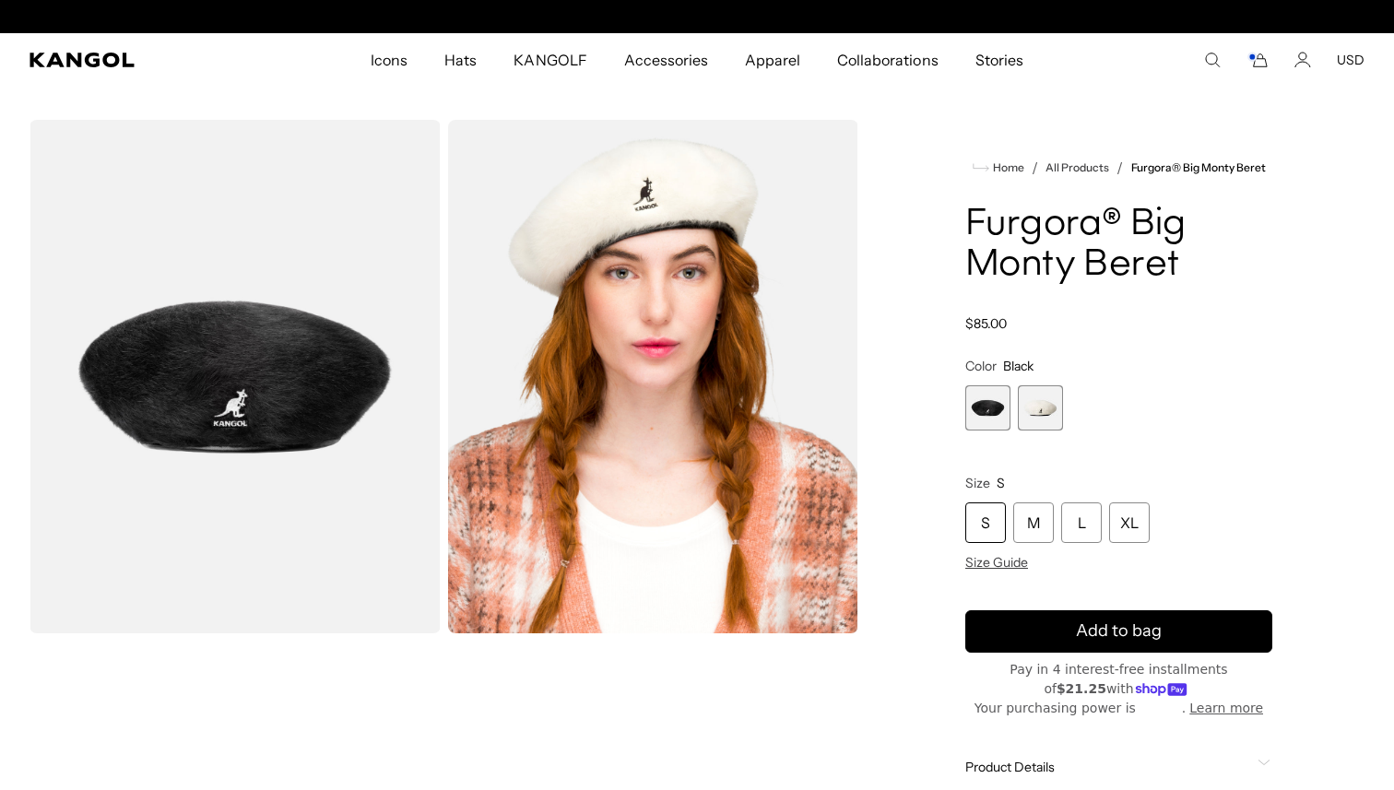
click at [1042, 408] on span "2 of 2" at bounding box center [1040, 407] width 45 height 45
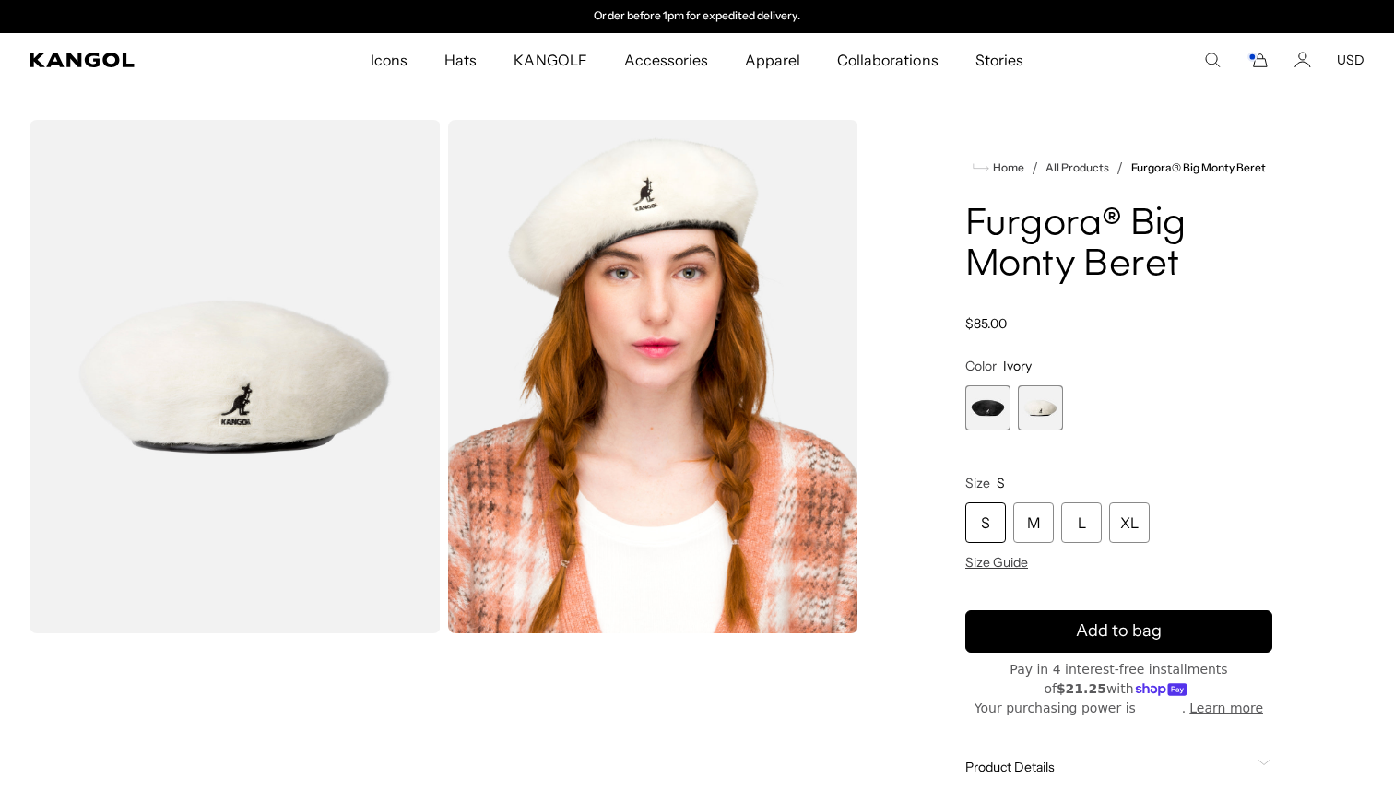
click at [971, 417] on span "1 of 2" at bounding box center [987, 407] width 45 height 45
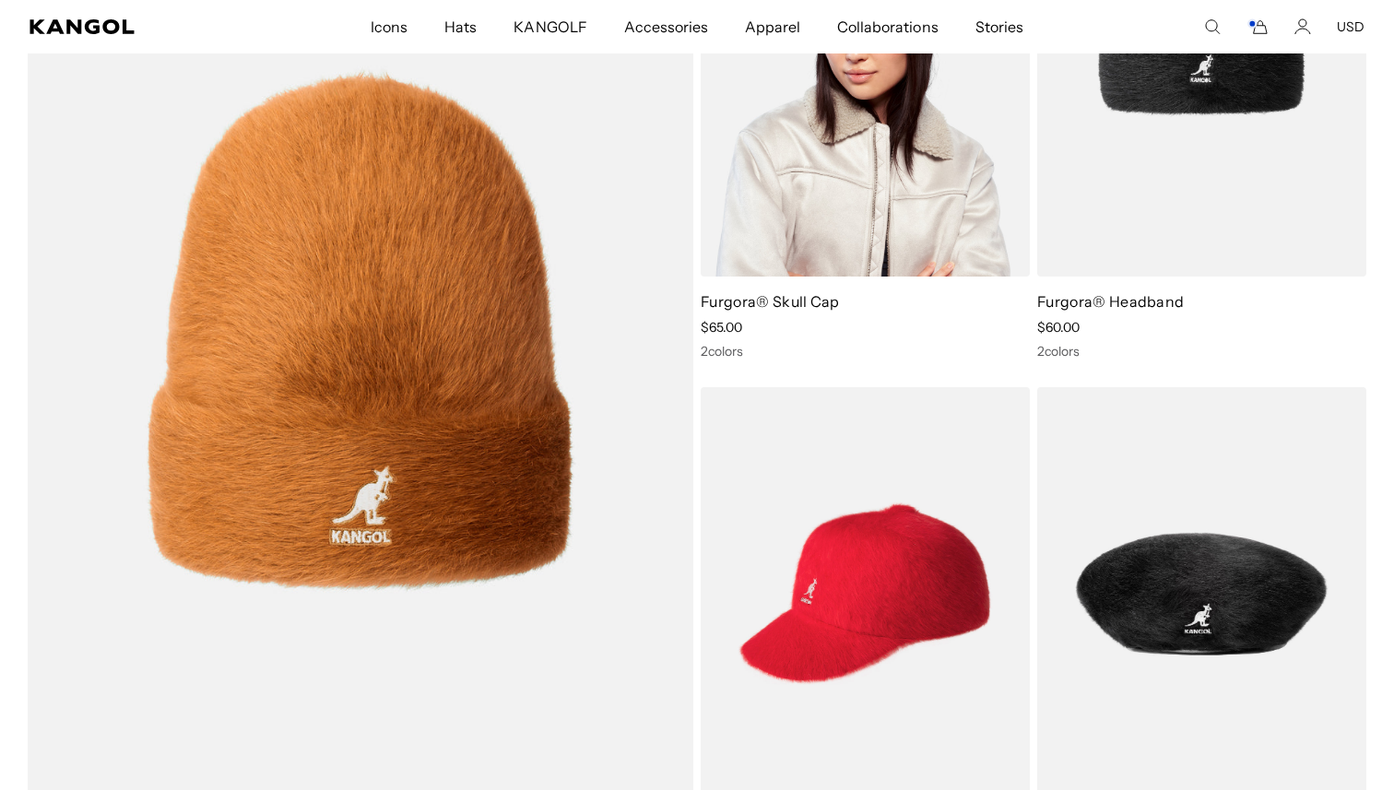
scroll to position [1428, 0]
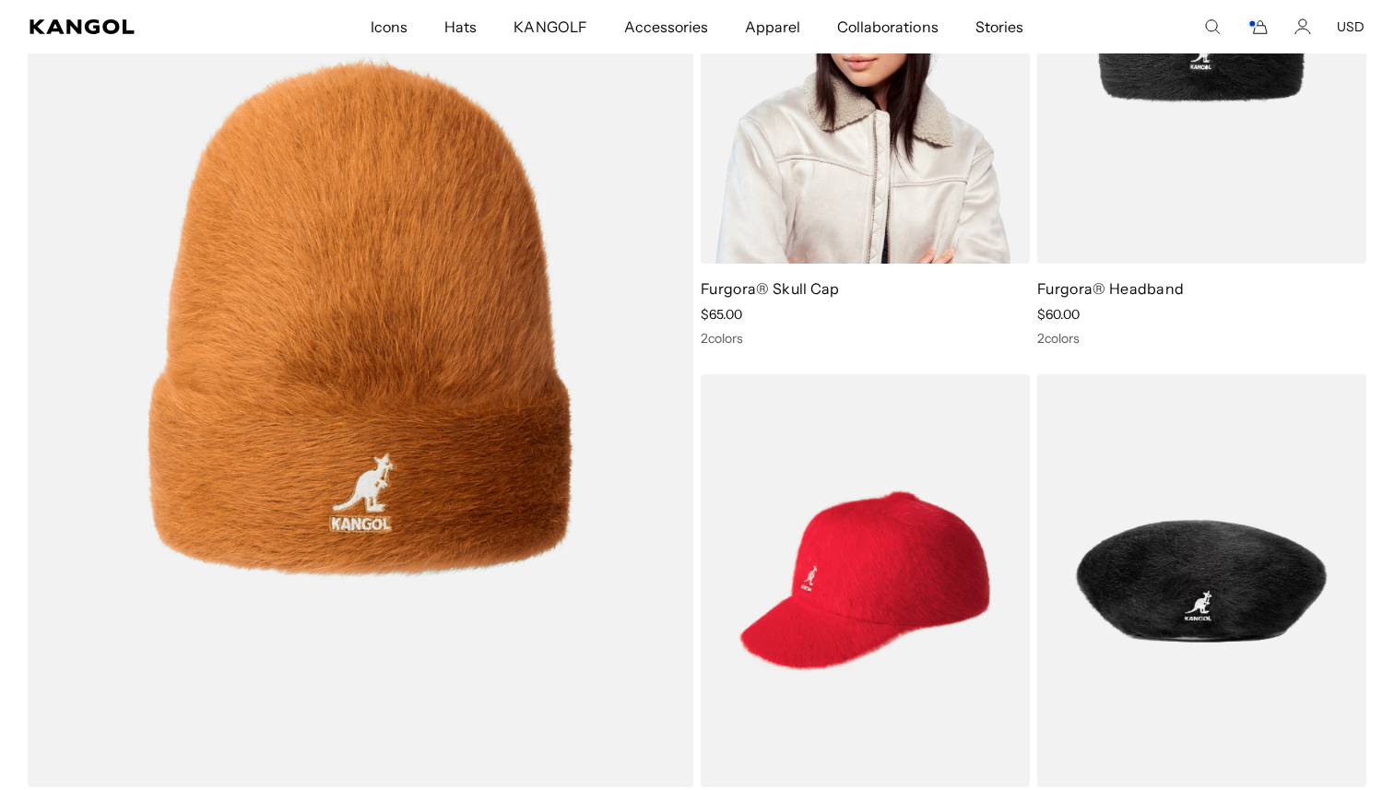
click at [766, 274] on div "Furgora® Skull Cap Sale Price $65.00 2 colors" at bounding box center [865, 98] width 329 height 496
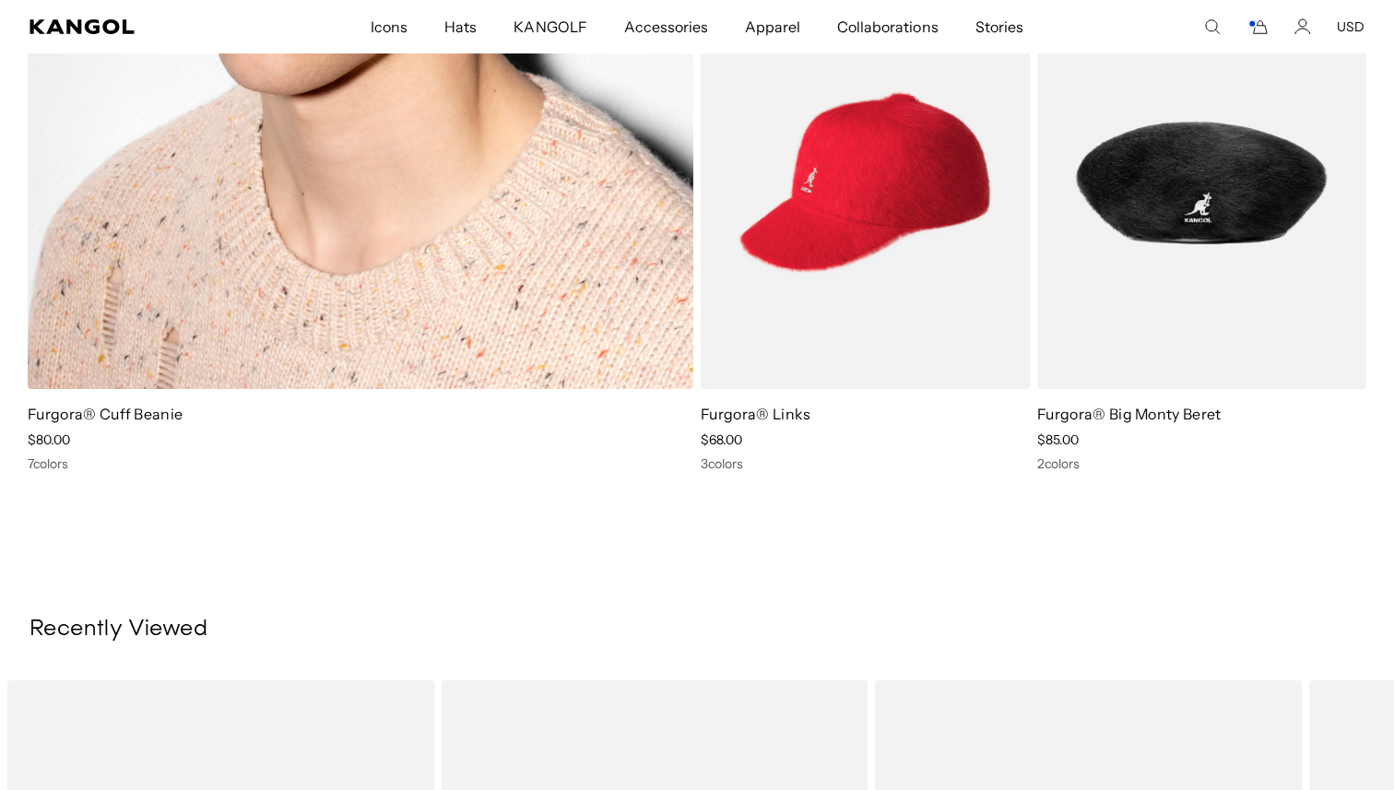
scroll to position [1833, 0]
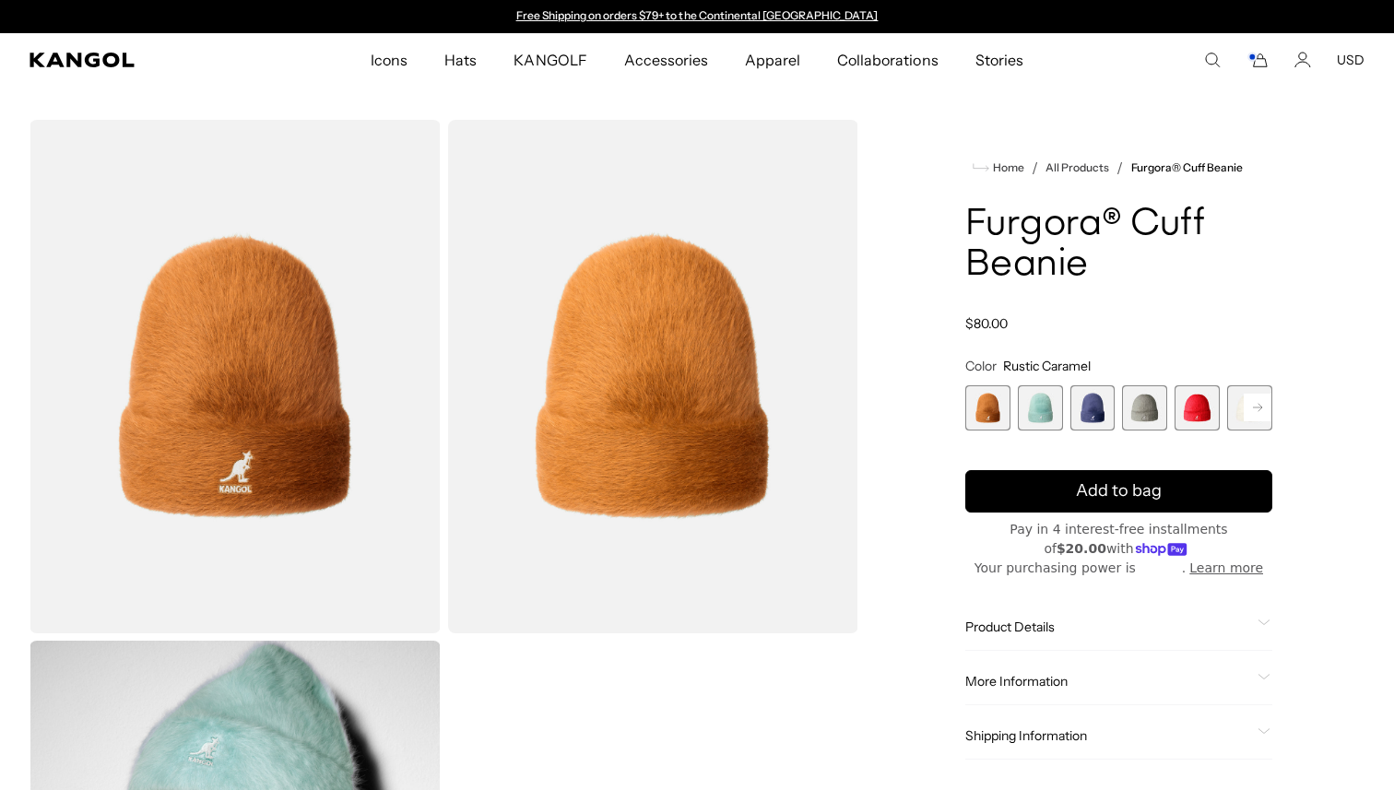
click at [1029, 403] on span "2 of 7" at bounding box center [1040, 407] width 45 height 45
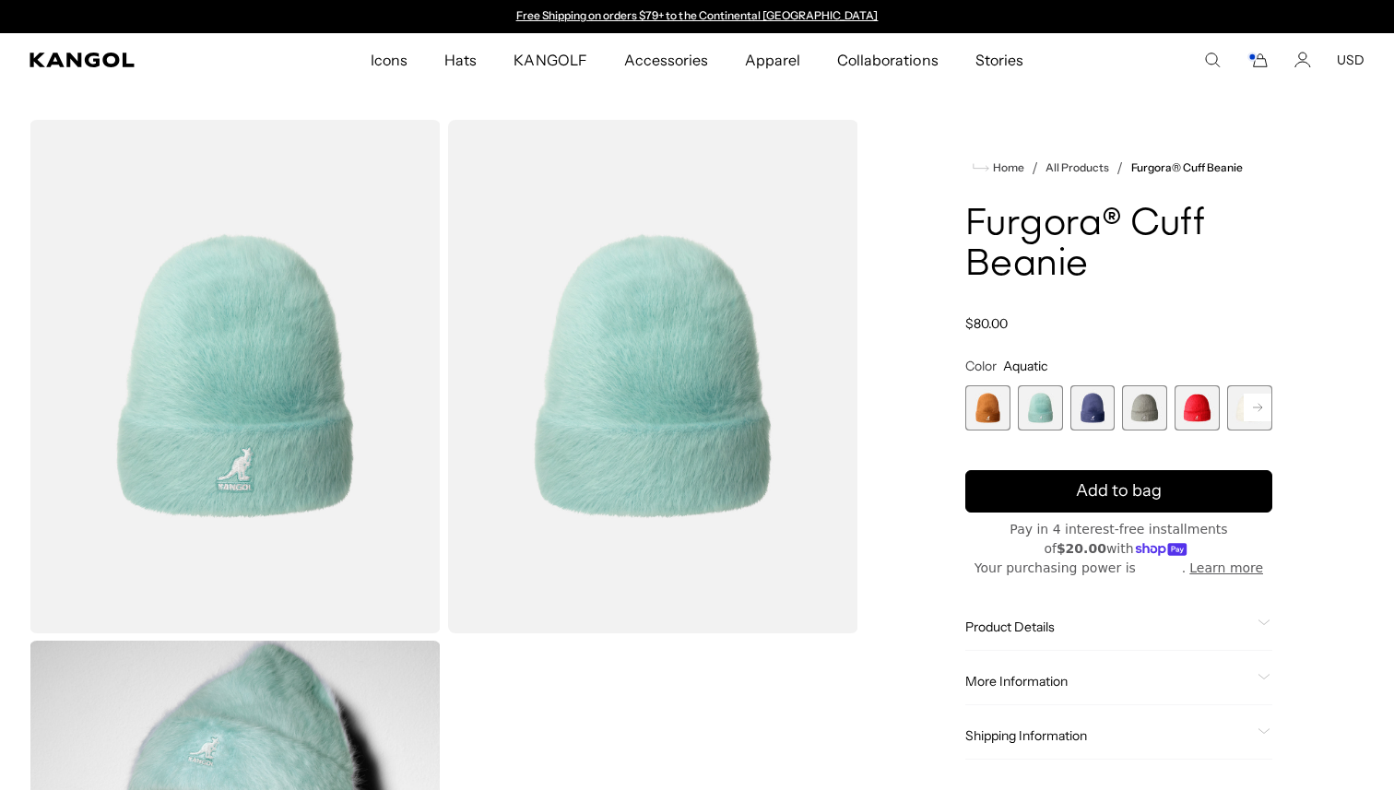
click at [1144, 404] on span "4 of 7" at bounding box center [1144, 407] width 45 height 45
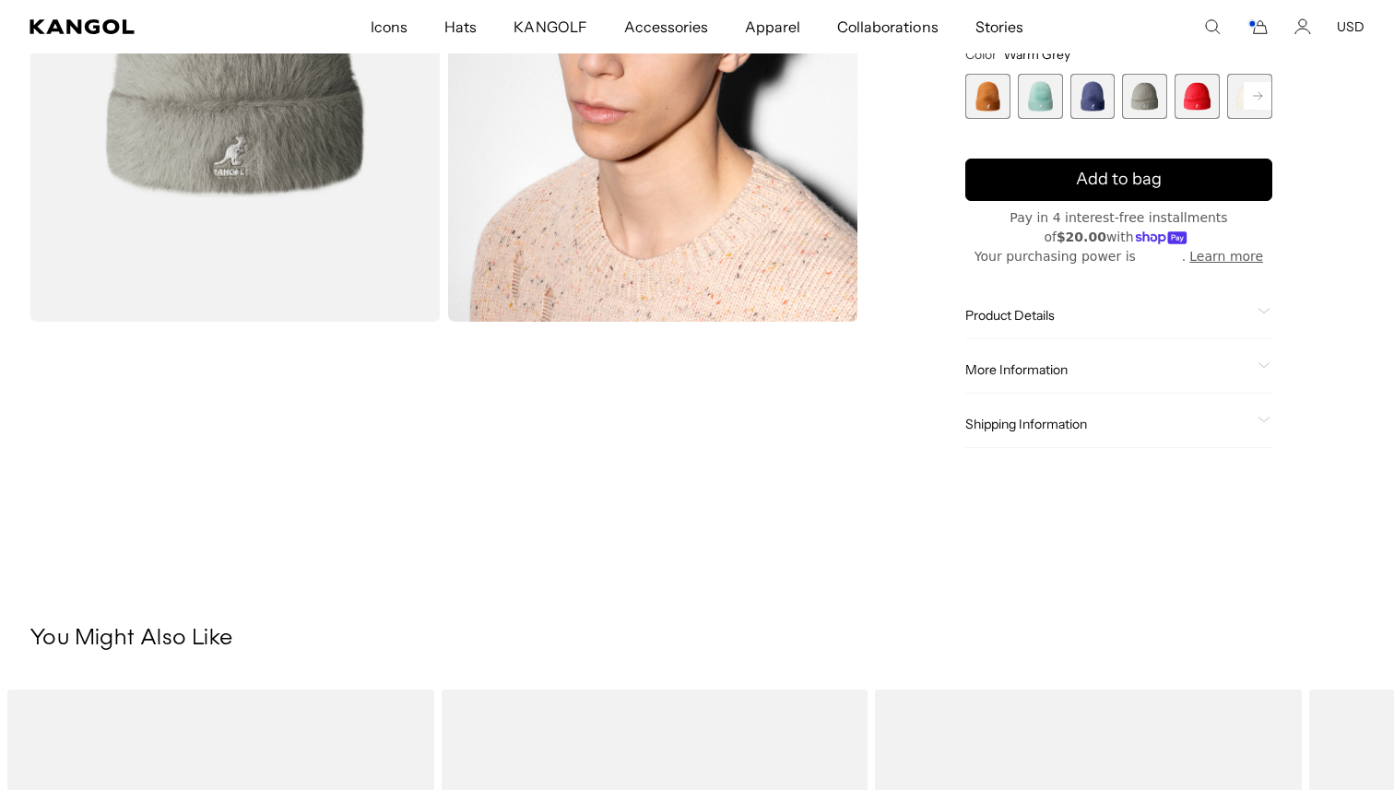
scroll to position [313, 0]
click at [1255, 96] on rect at bounding box center [1258, 95] width 28 height 28
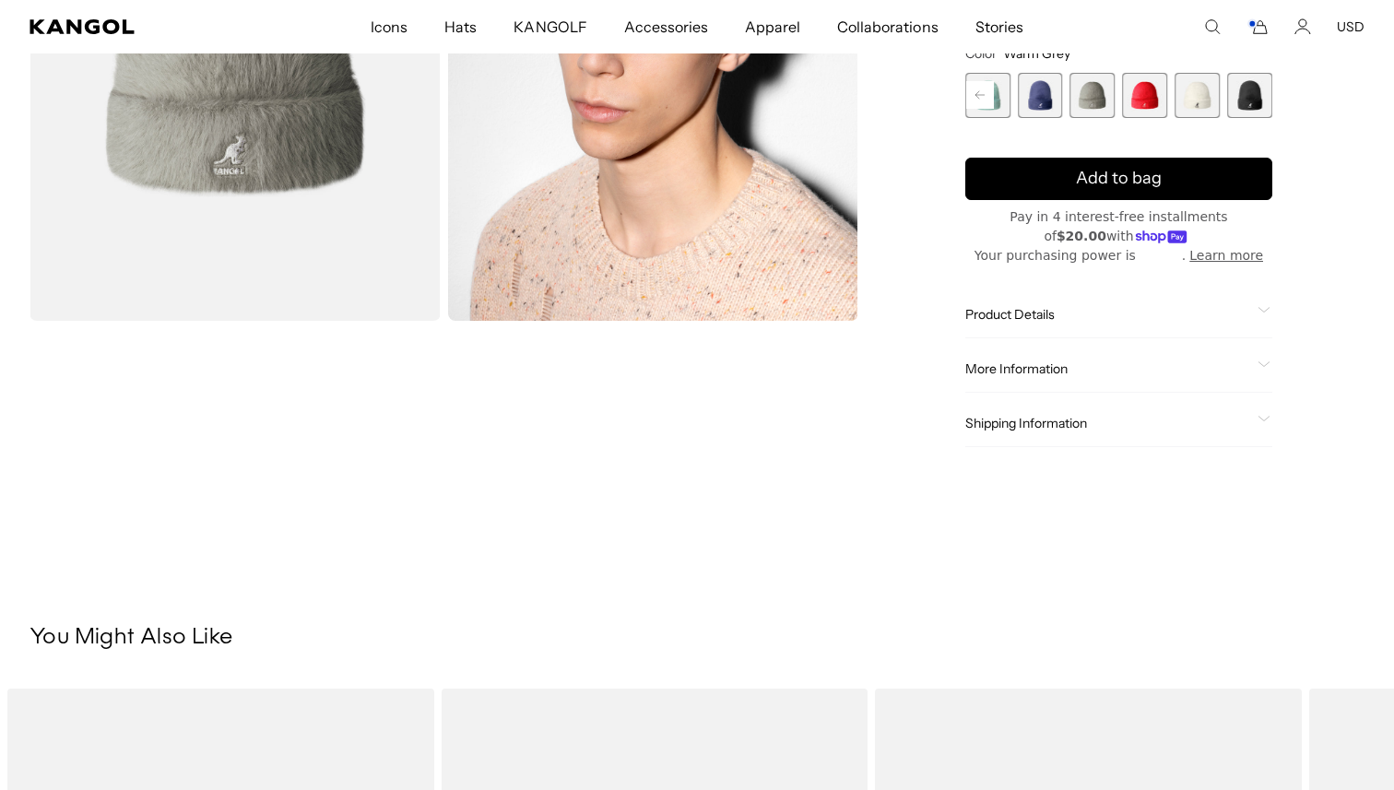
click at [1255, 96] on span "7 of 7" at bounding box center [1249, 95] width 45 height 45
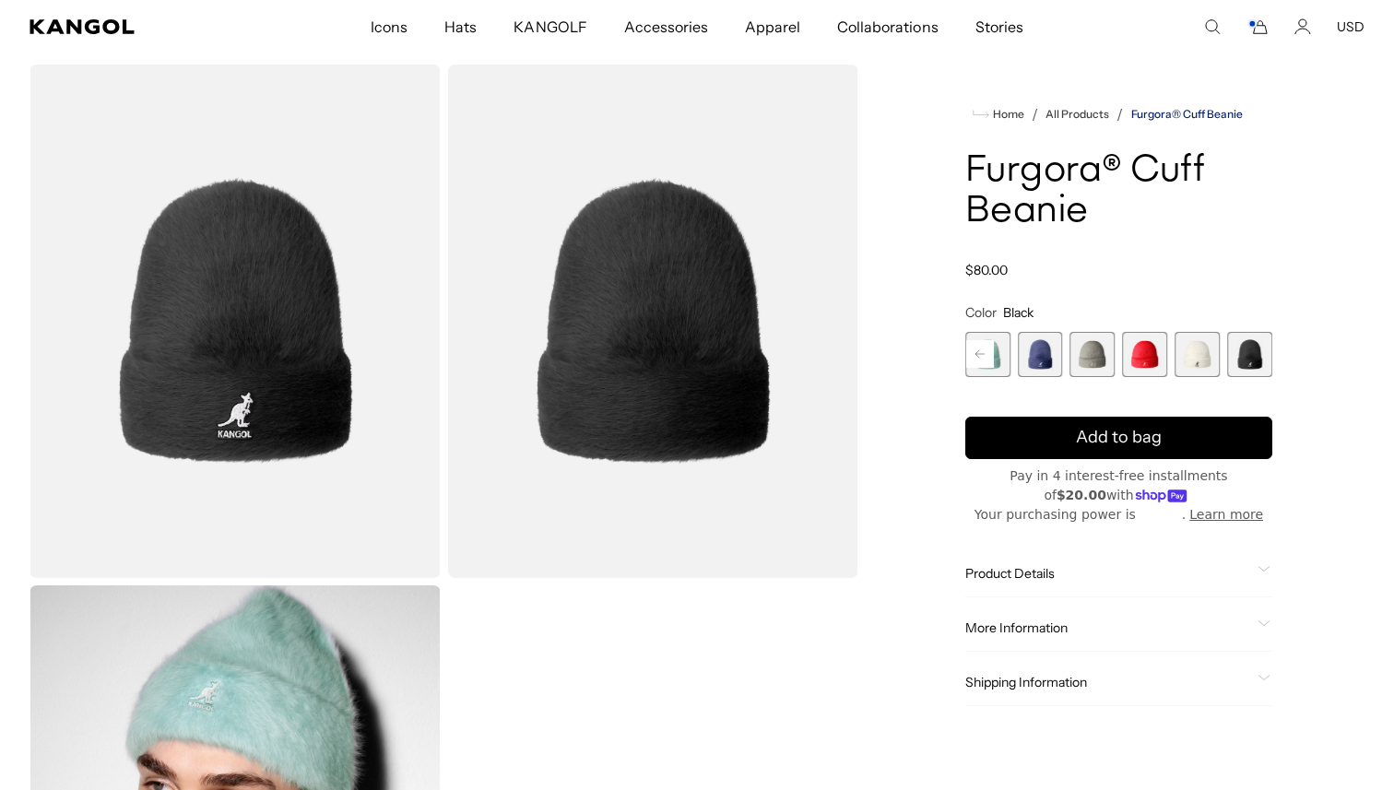
scroll to position [46, 0]
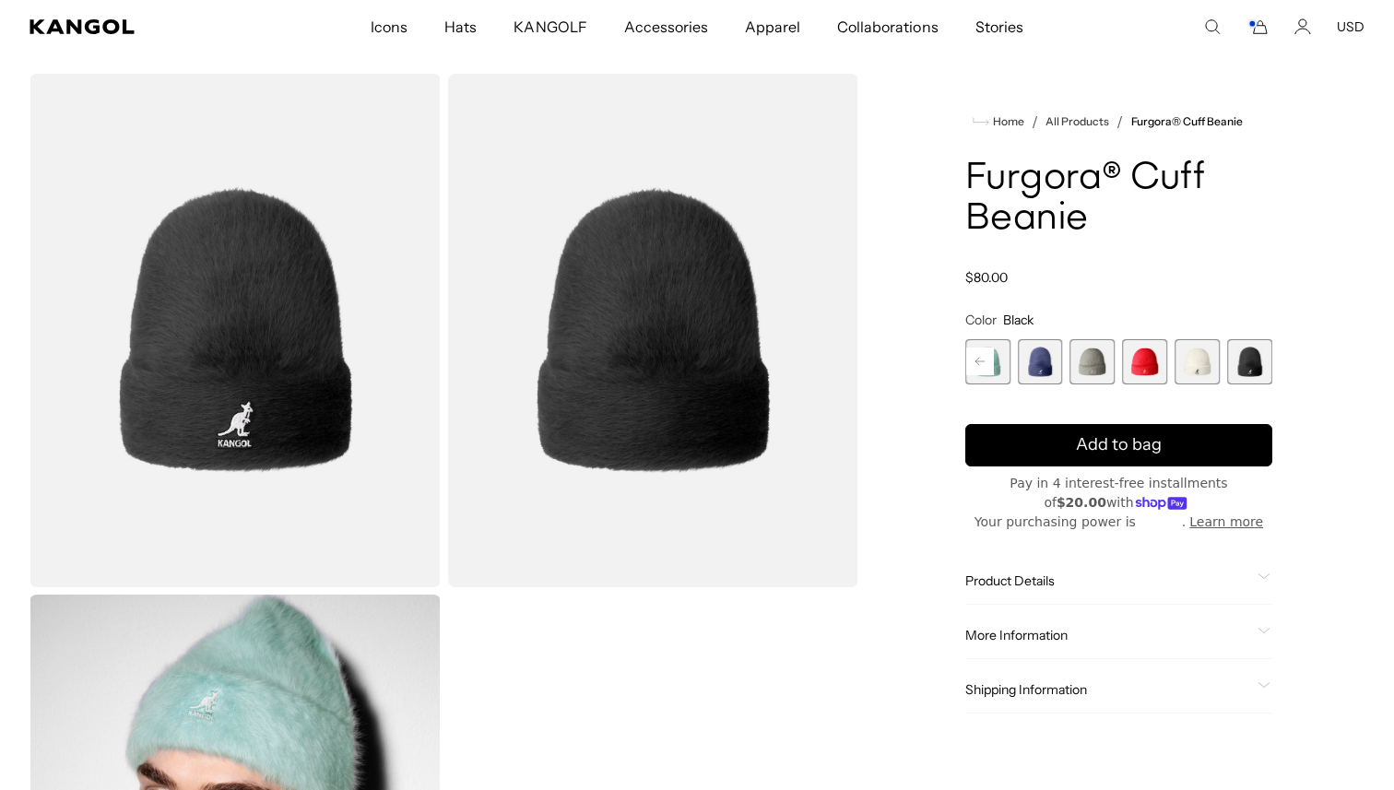
click at [1193, 363] on span "6 of 7" at bounding box center [1197, 361] width 45 height 45
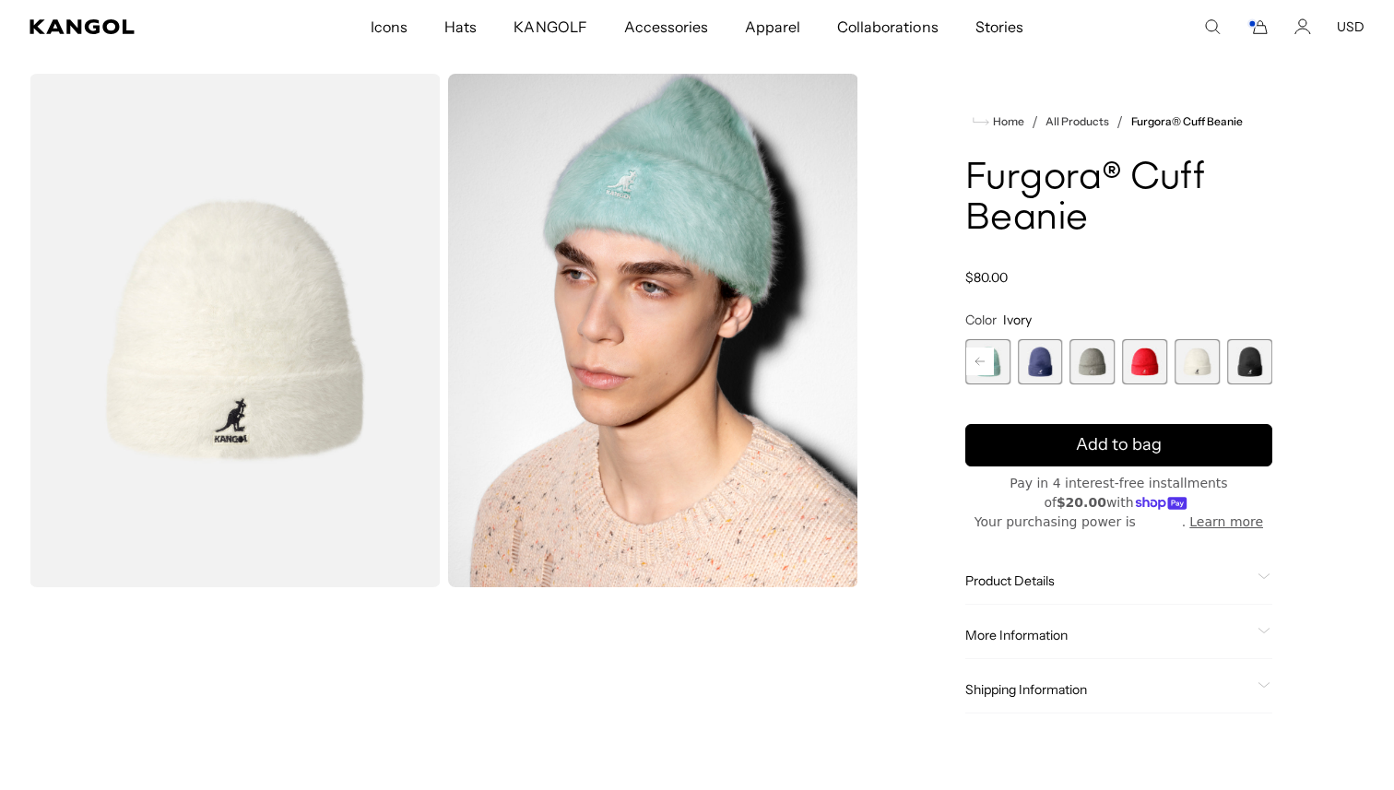
click at [1136, 363] on span "5 of 7" at bounding box center [1145, 361] width 45 height 45
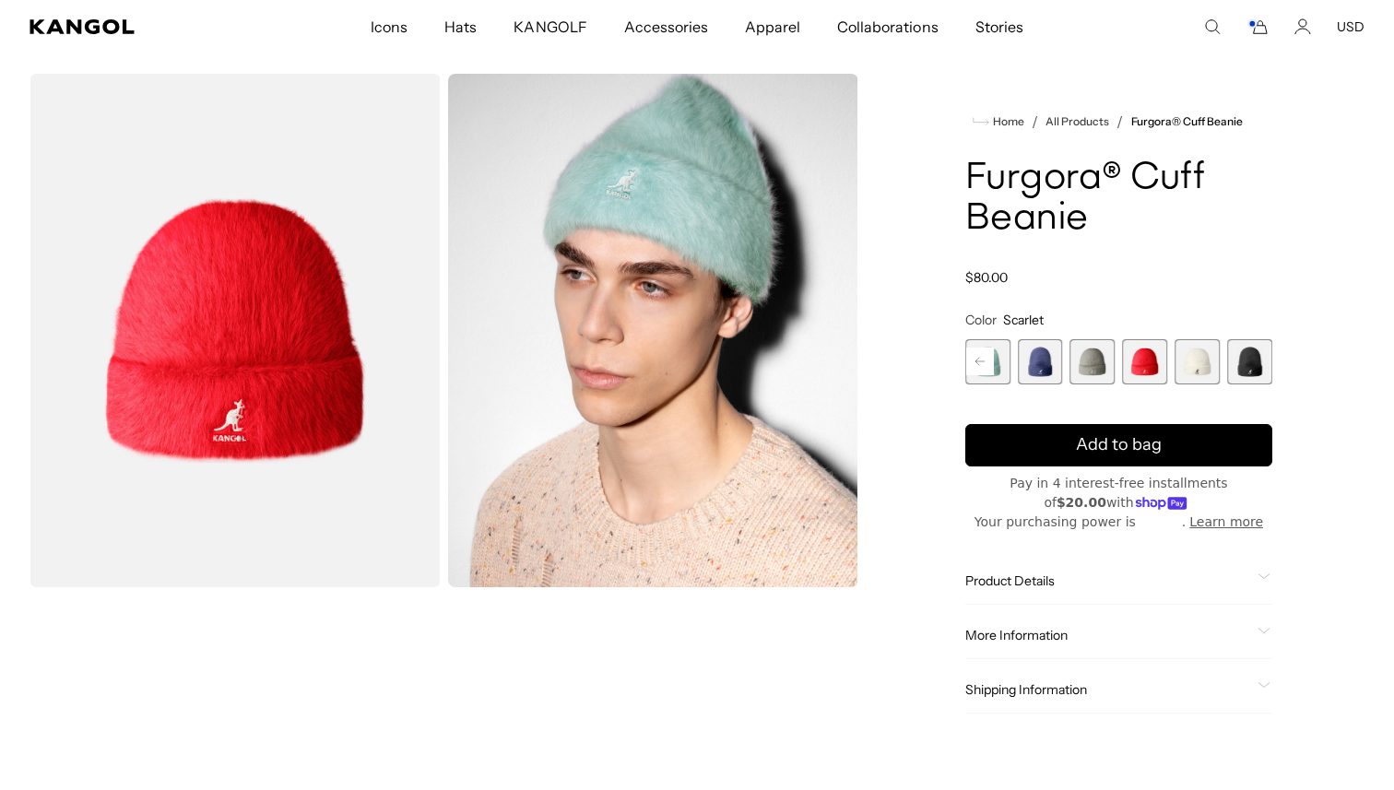
click at [1086, 362] on span "4 of 7" at bounding box center [1092, 361] width 45 height 45
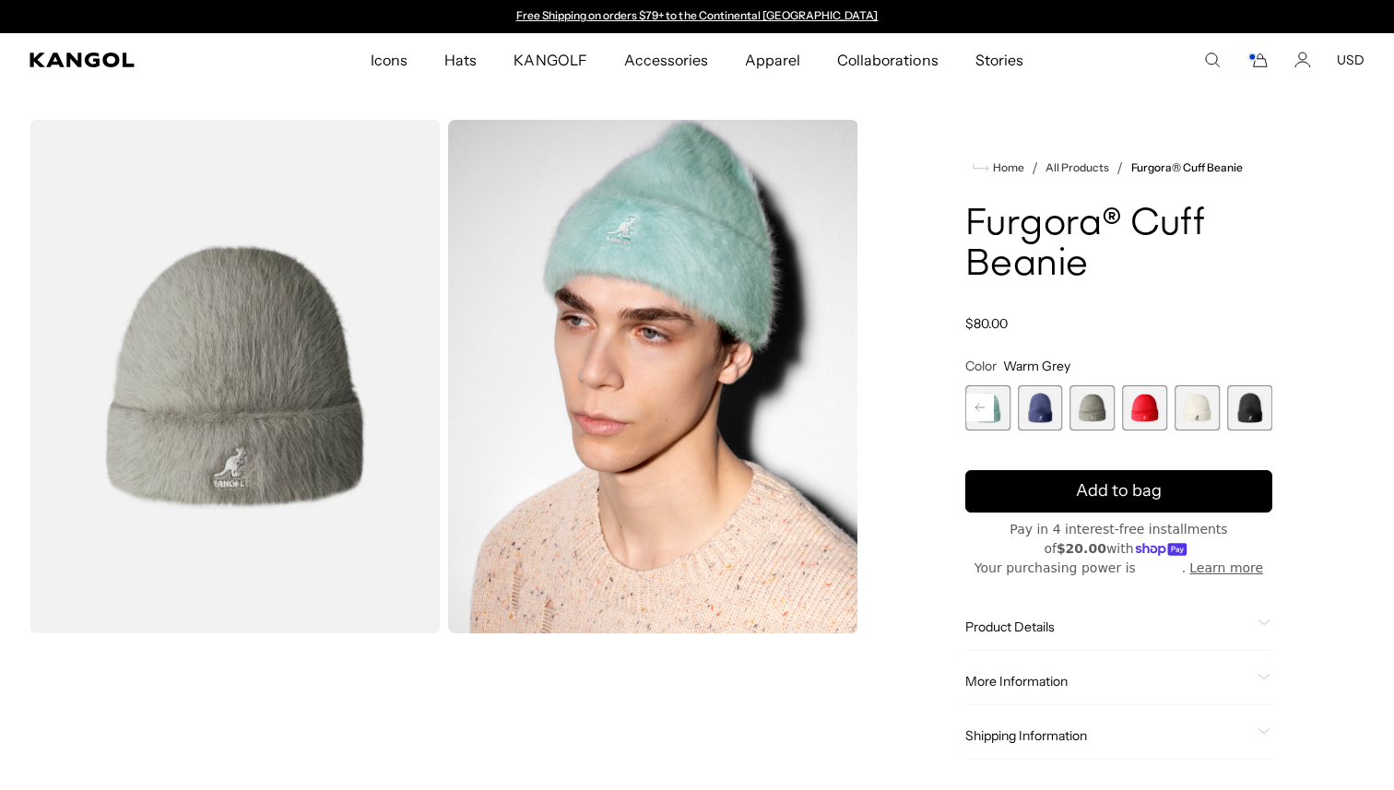
click at [847, 373] on img "Gallery Viewer" at bounding box center [653, 377] width 411 height 514
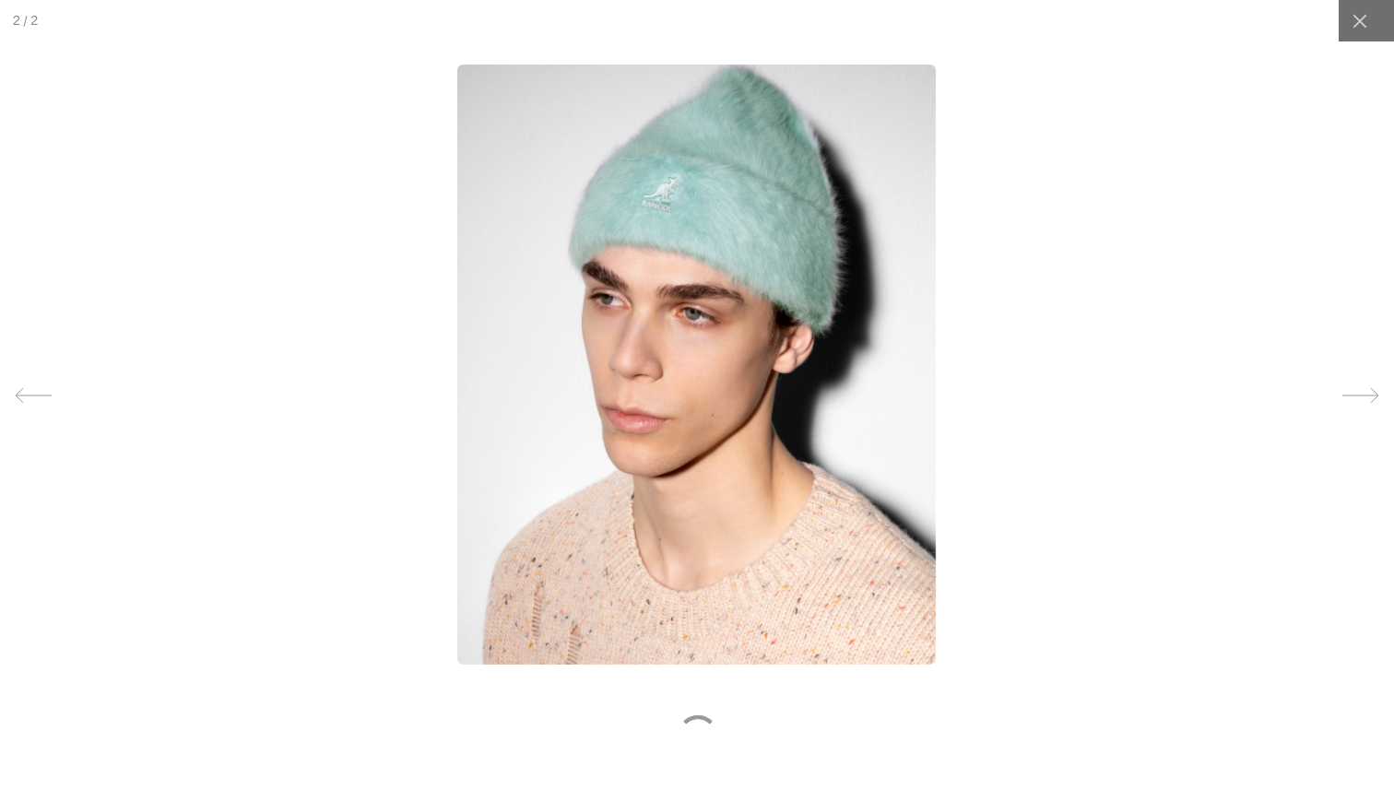
click at [811, 419] on img at bounding box center [696, 365] width 479 height 600
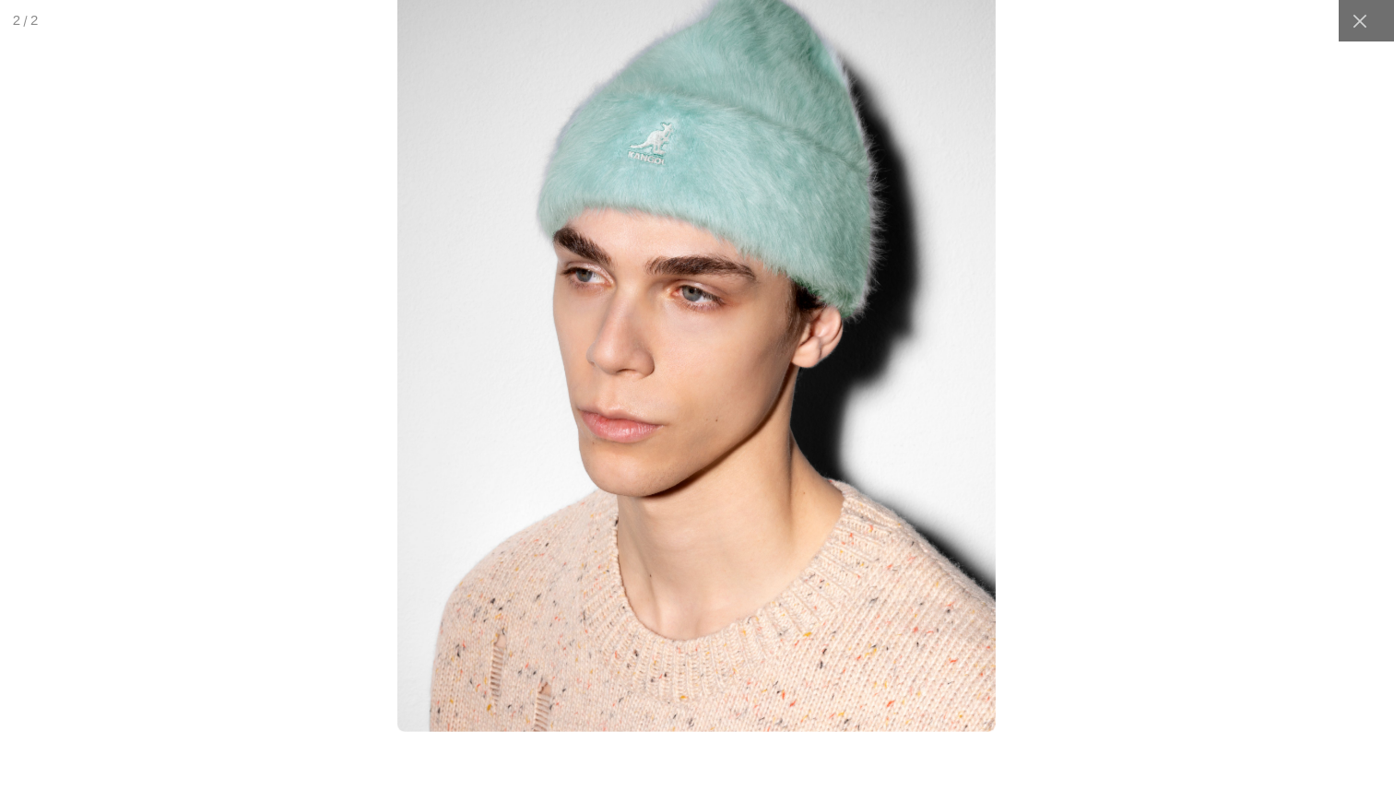
scroll to position [0, 380]
click at [1147, 352] on div at bounding box center [697, 394] width 1743 height 987
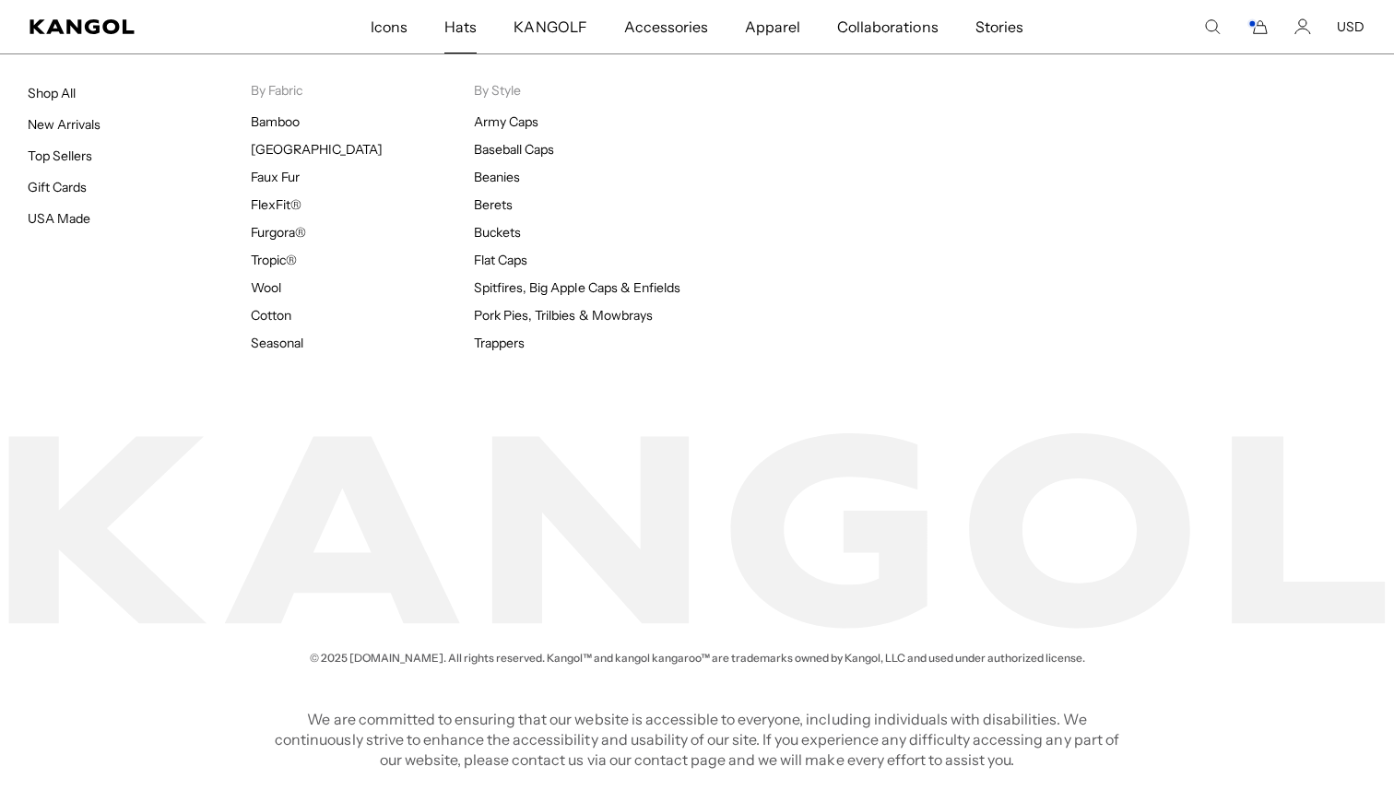
scroll to position [0, 0]
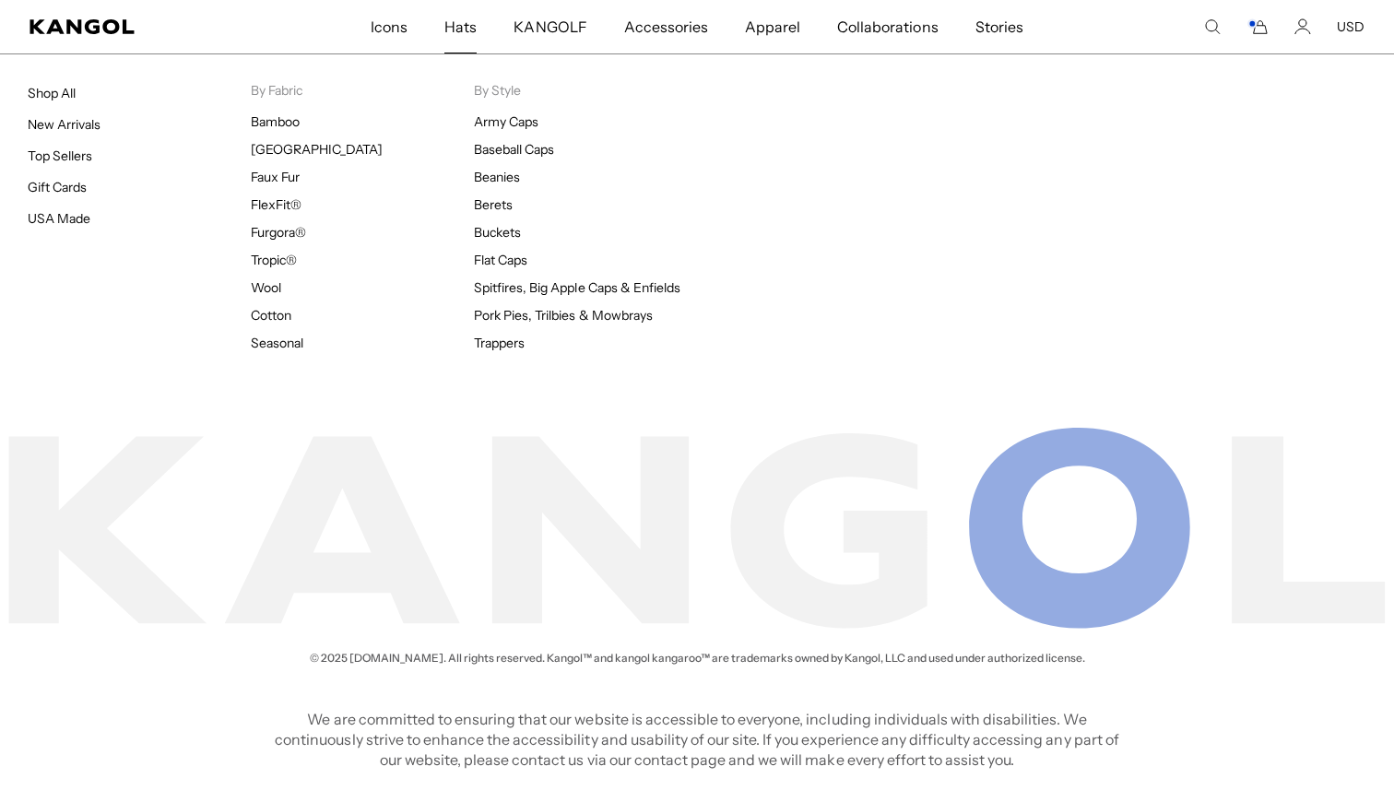
click at [453, 29] on span "Hats" at bounding box center [460, 26] width 32 height 53
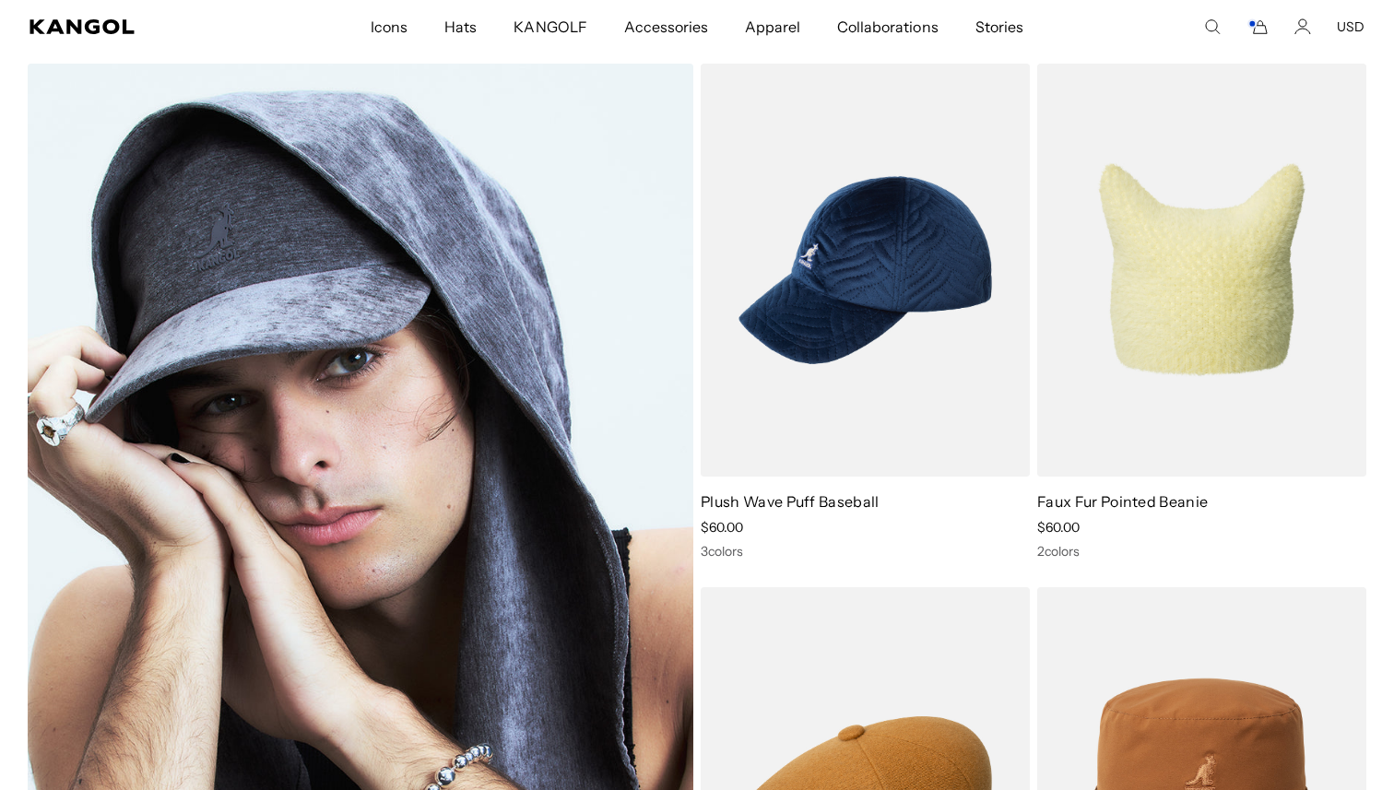
scroll to position [7666, 0]
click at [414, 486] on img at bounding box center [361, 533] width 666 height 937
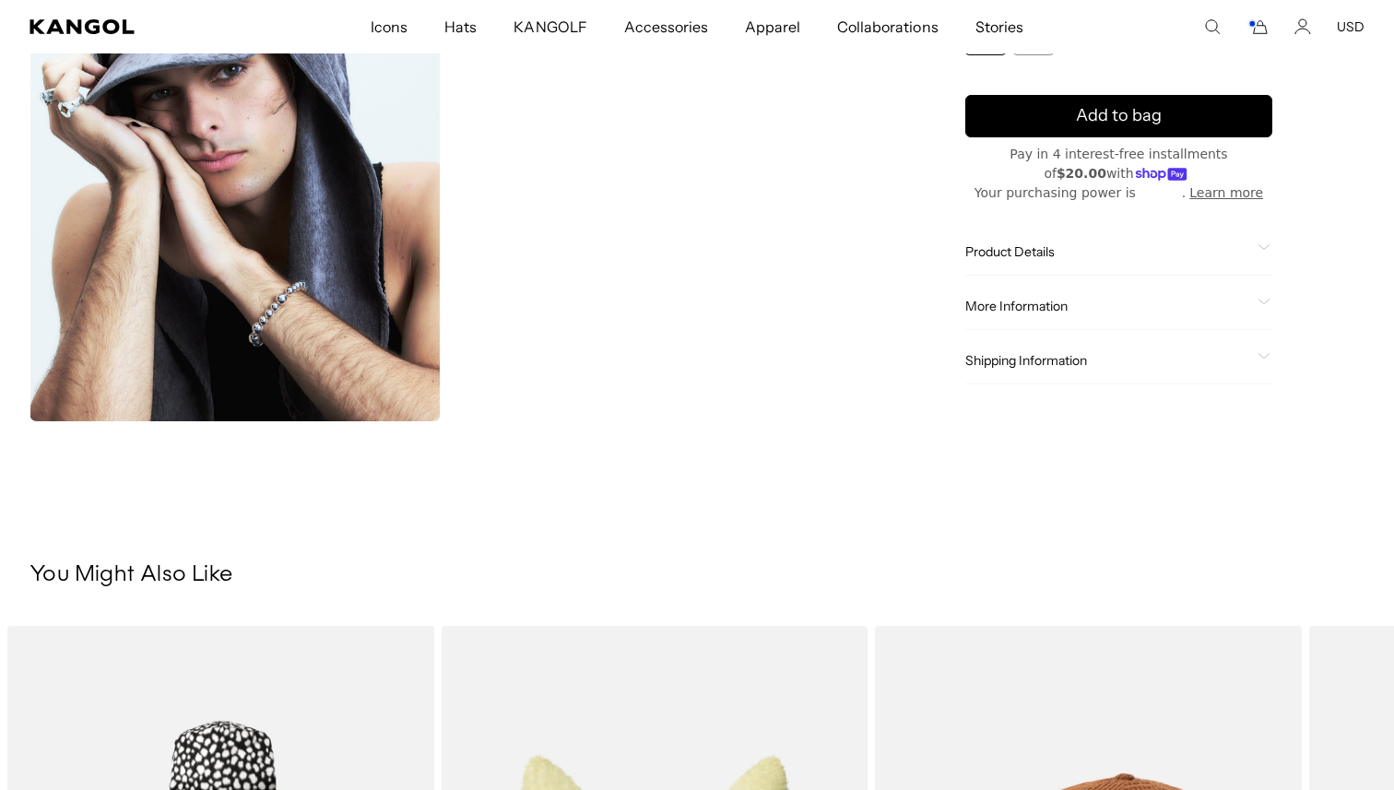
scroll to position [544, 0]
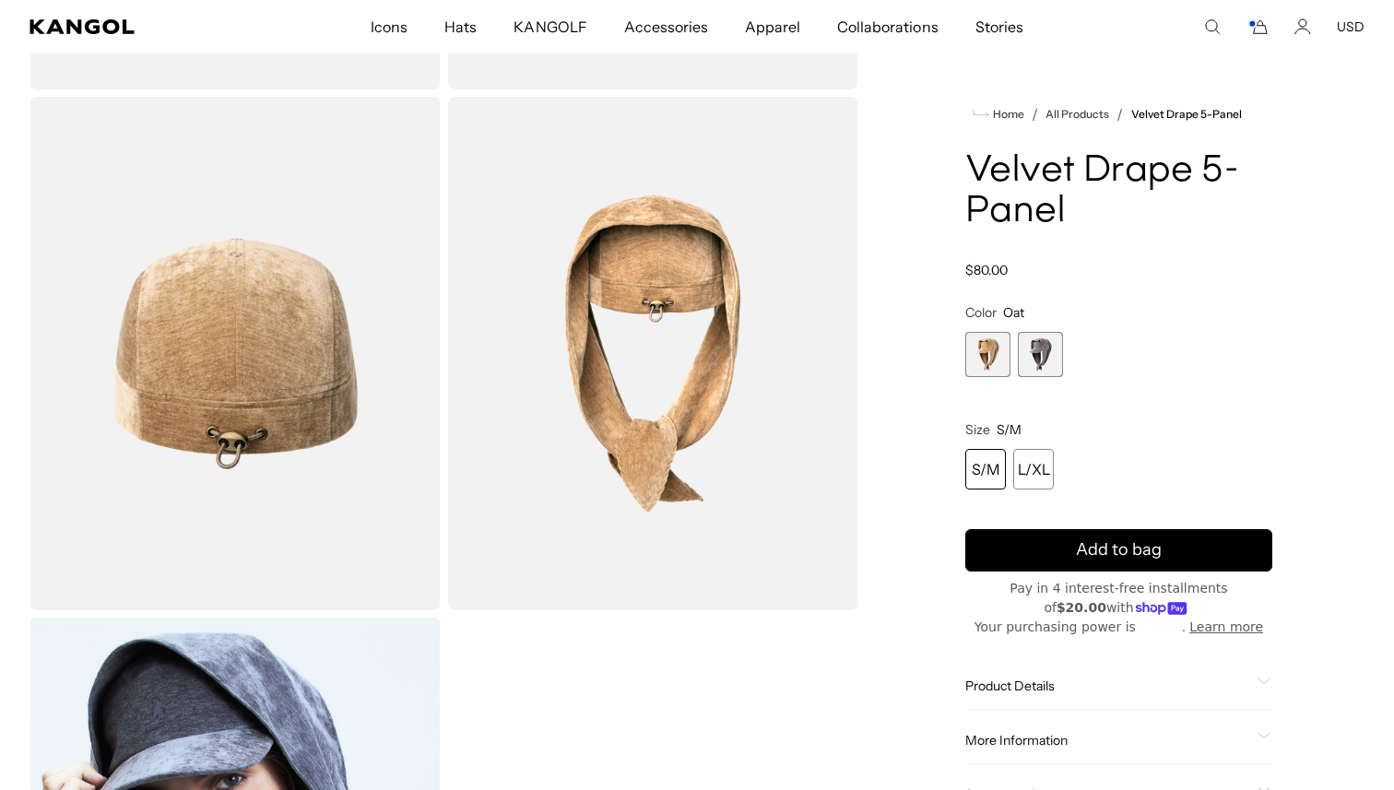
click at [1044, 341] on span "2 of 2" at bounding box center [1040, 354] width 45 height 45
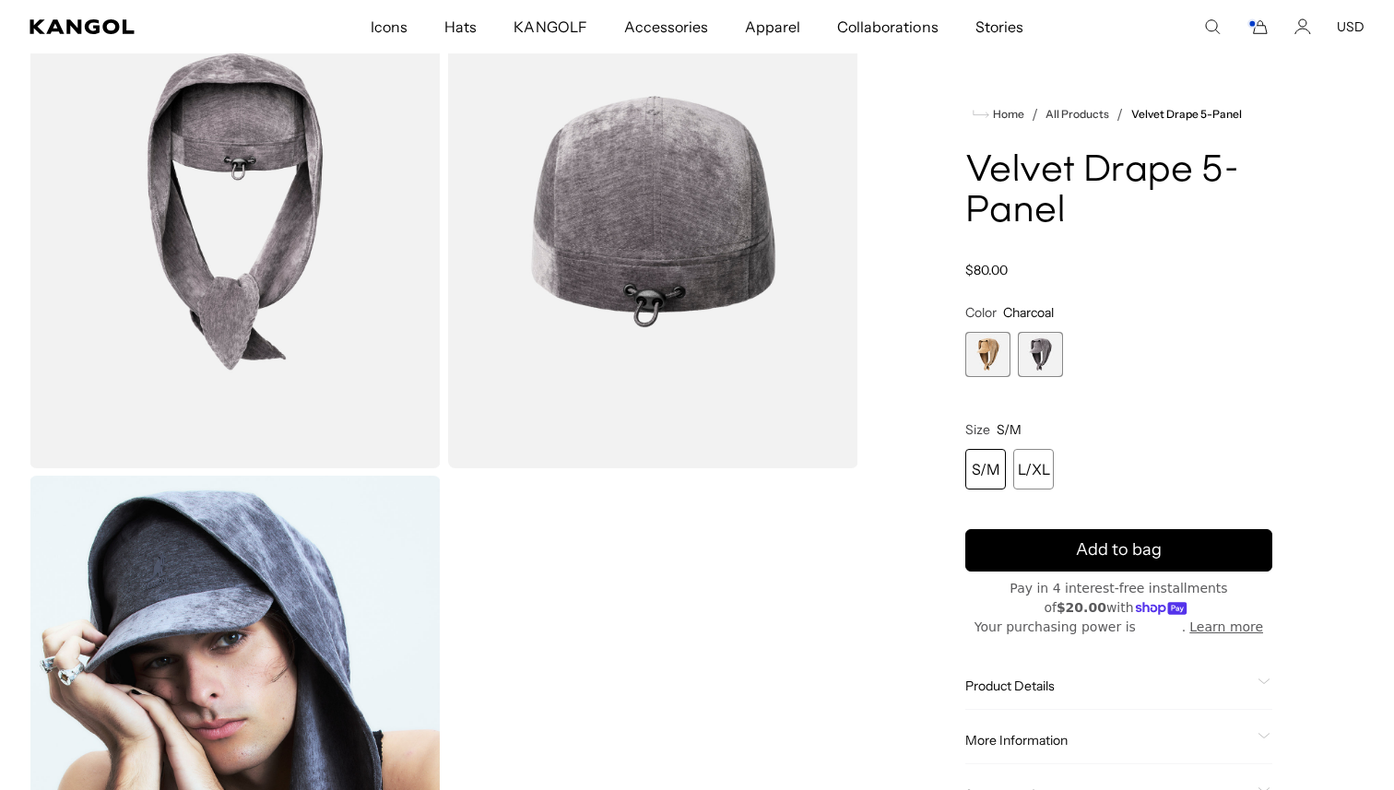
scroll to position [685, 0]
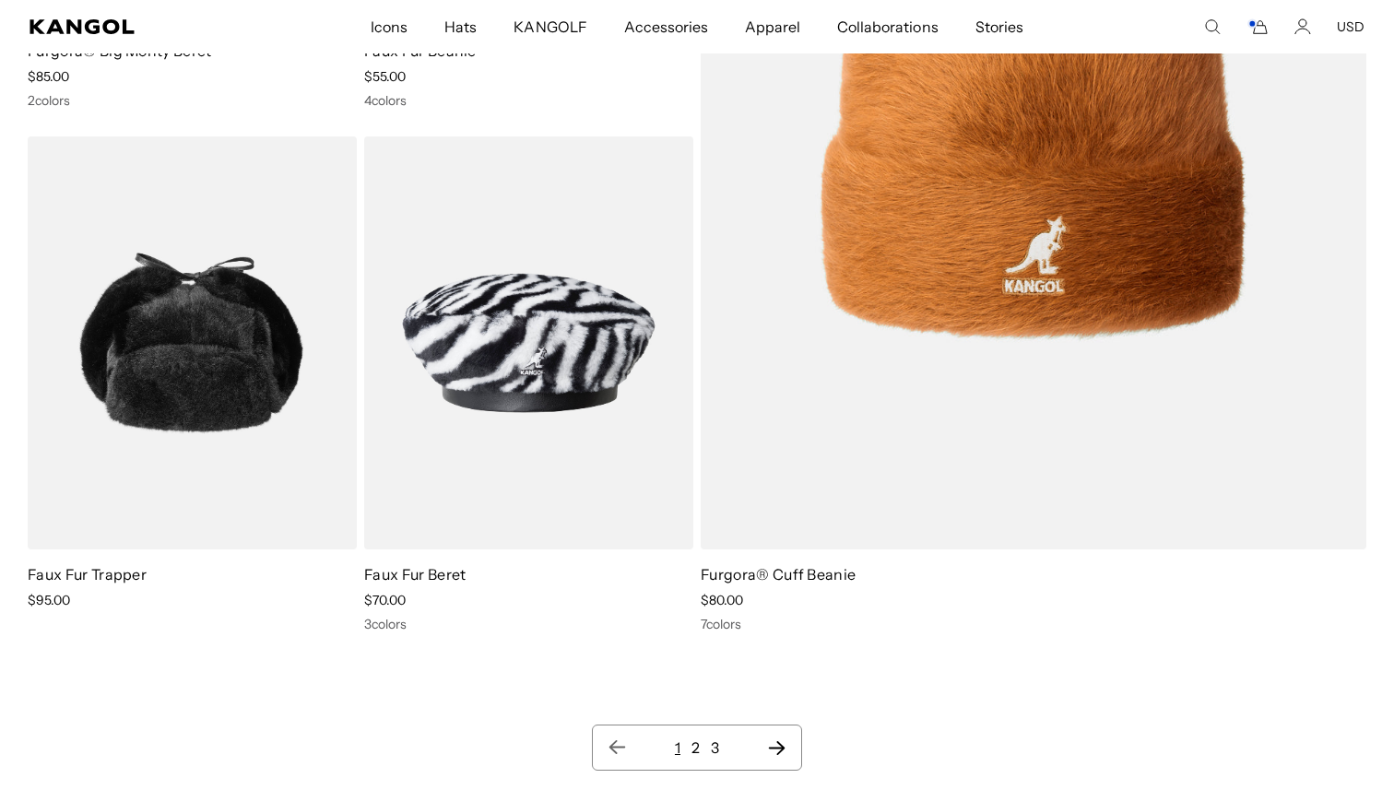
click at [694, 751] on link "2" at bounding box center [695, 748] width 8 height 18
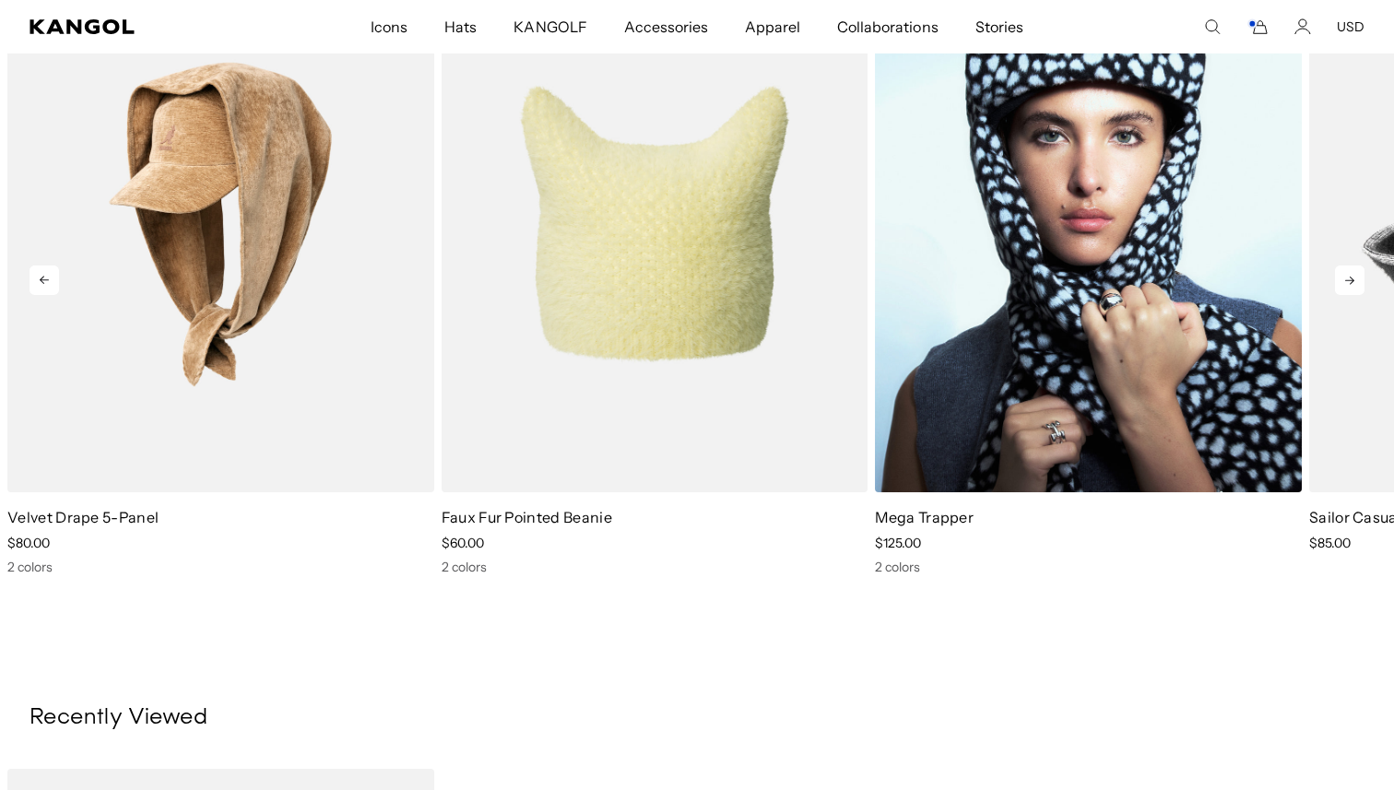
scroll to position [1419, 0]
